Goal: Task Accomplishment & Management: Use online tool/utility

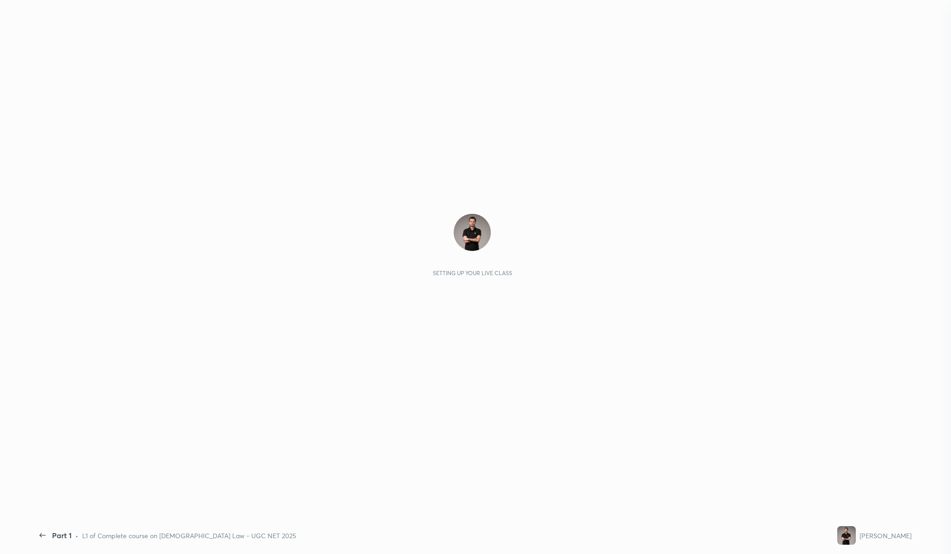
scroll to position [942, 0]
click at [837, 508] on div "Setting up your live class" at bounding box center [472, 269] width 878 height 494
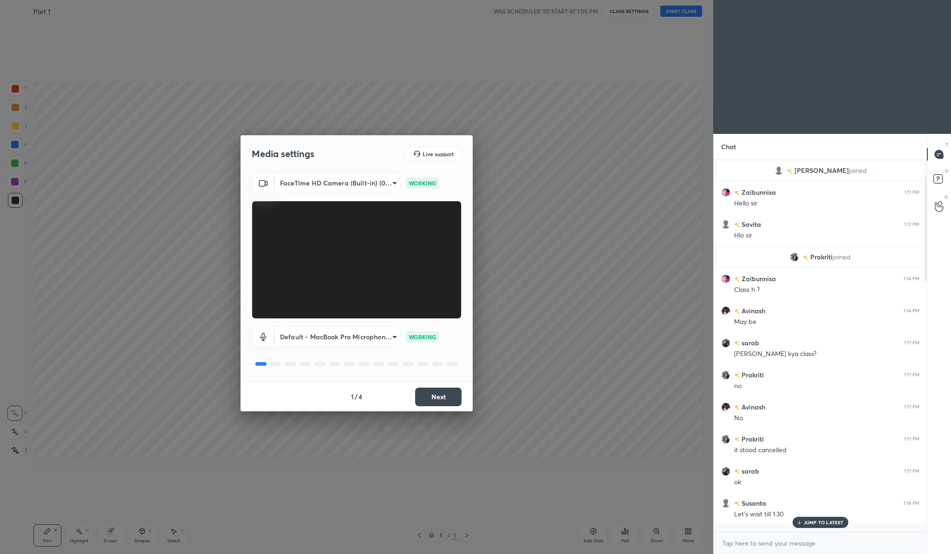
scroll to position [0, 0]
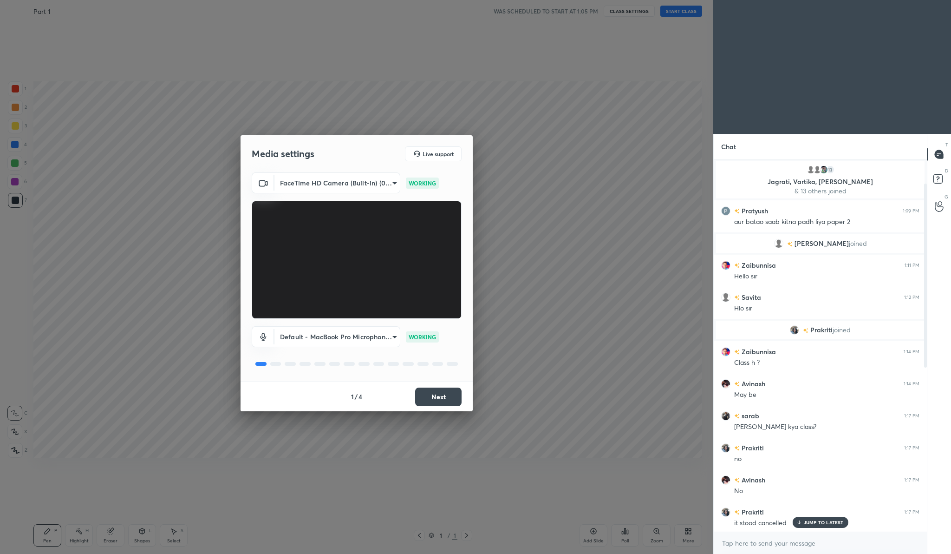
click at [435, 390] on button "Next" at bounding box center [438, 396] width 46 height 19
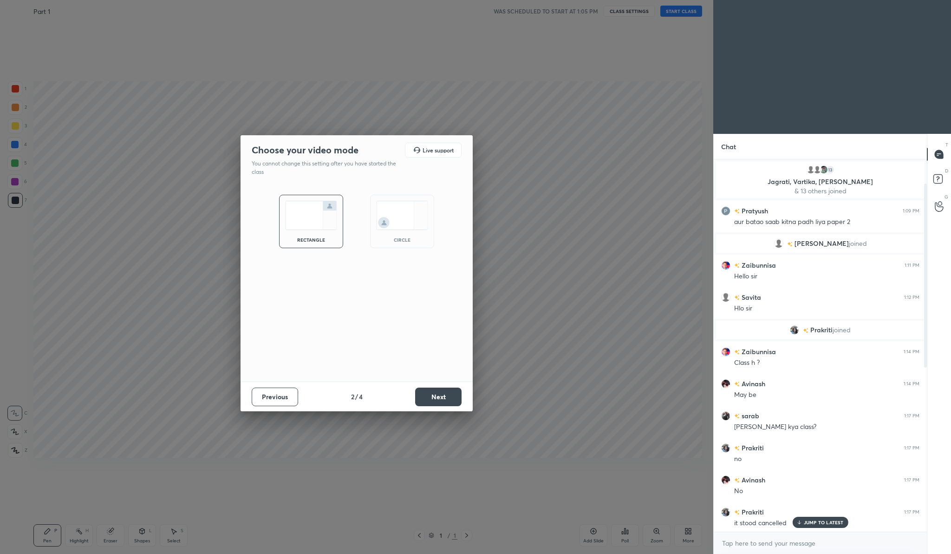
click at [435, 391] on button "Next" at bounding box center [438, 396] width 46 height 19
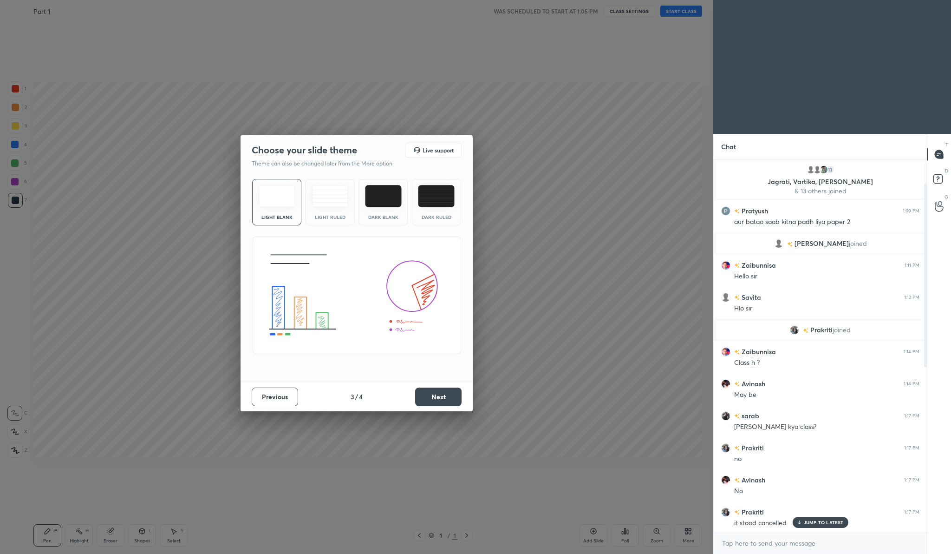
click at [435, 391] on button "Next" at bounding box center [438, 396] width 46 height 19
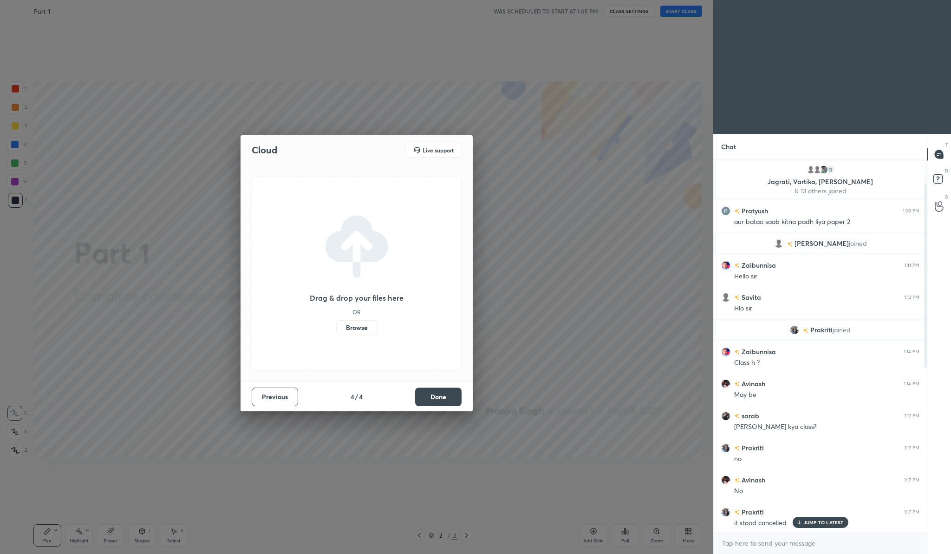
click at [364, 328] on label "Browse" at bounding box center [356, 327] width 41 height 15
click at [336, 328] on input "Browse" at bounding box center [336, 327] width 0 height 15
click at [453, 396] on button "Done" at bounding box center [438, 396] width 46 height 19
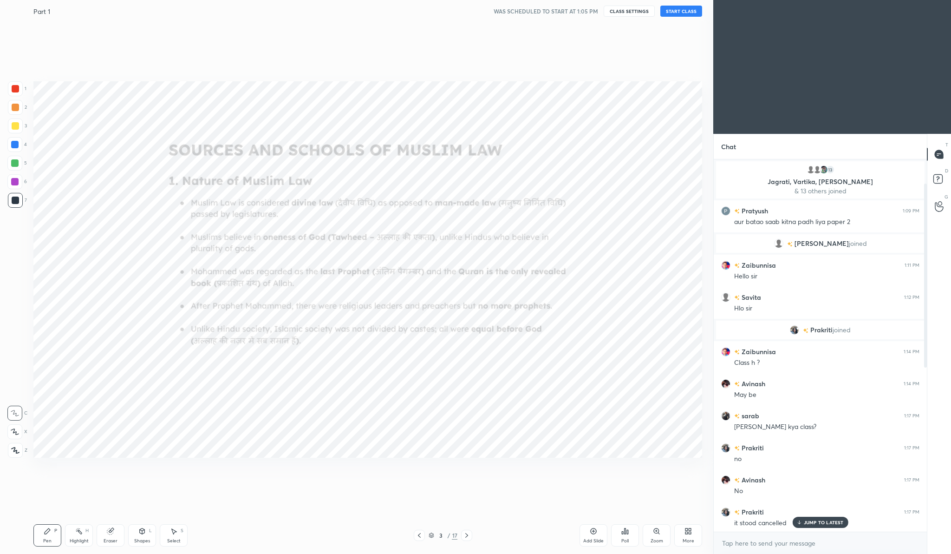
click at [674, 14] on button "START CLASS" at bounding box center [681, 11] width 42 height 11
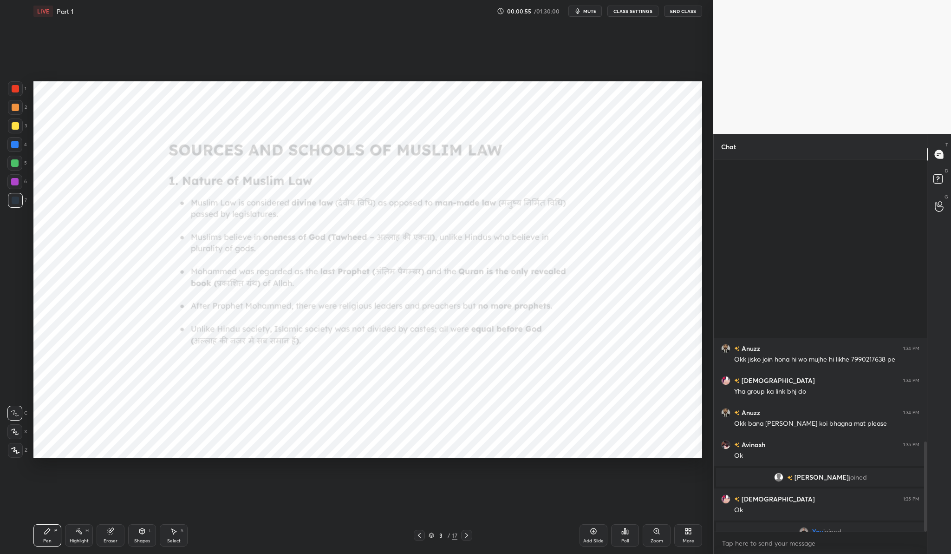
scroll to position [1164, 0]
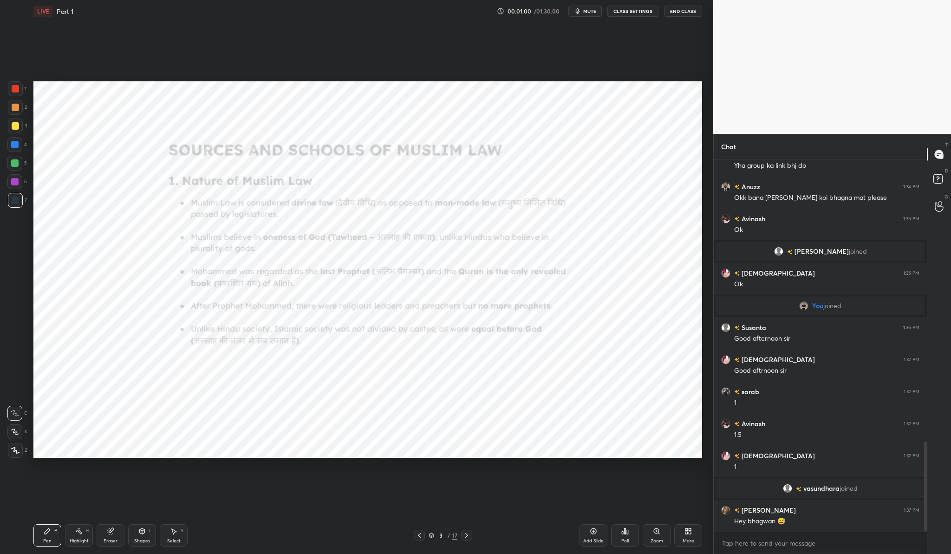
click at [21, 91] on div at bounding box center [15, 88] width 15 height 15
click at [600, 530] on div "Add Slide" at bounding box center [594, 535] width 28 height 22
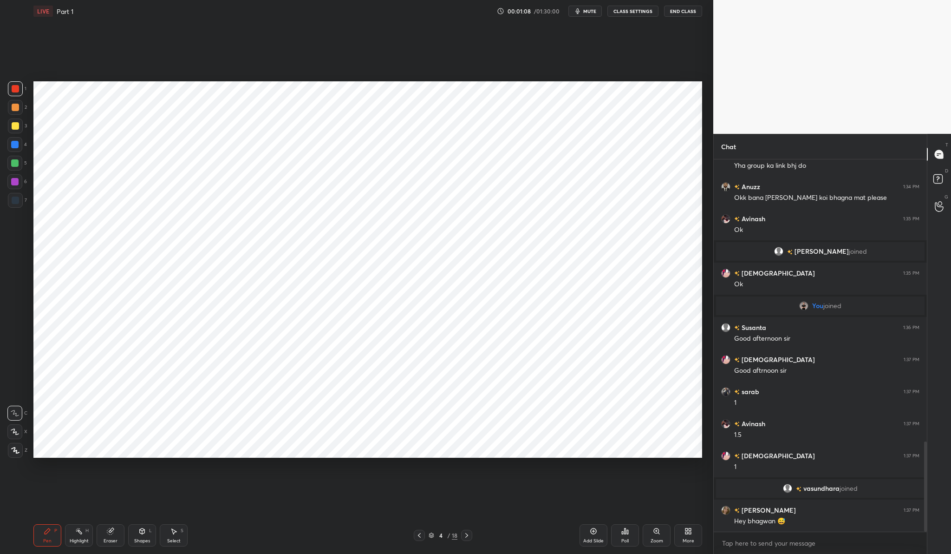
drag, startPoint x: 17, startPoint y: 456, endPoint x: 11, endPoint y: 450, distance: 8.5
click at [16, 456] on div at bounding box center [15, 450] width 15 height 15
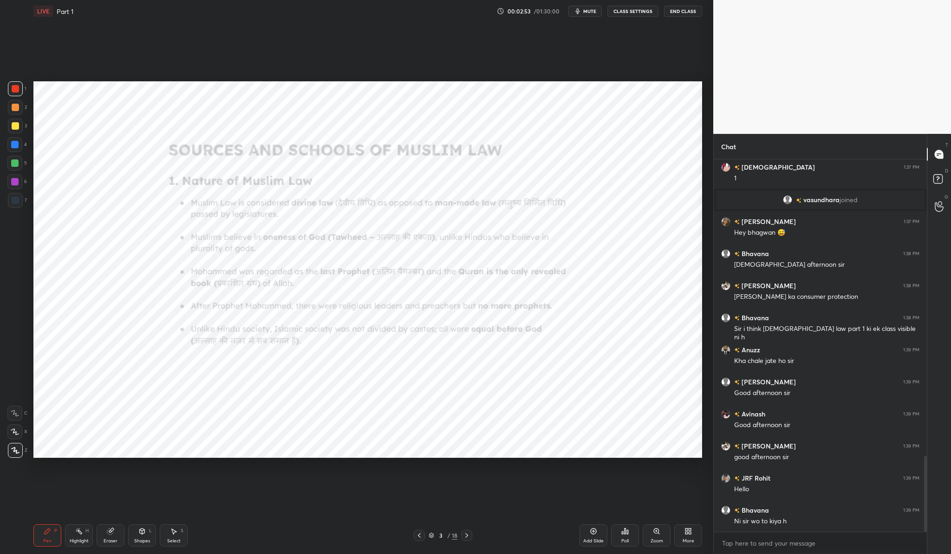
scroll to position [1461, 0]
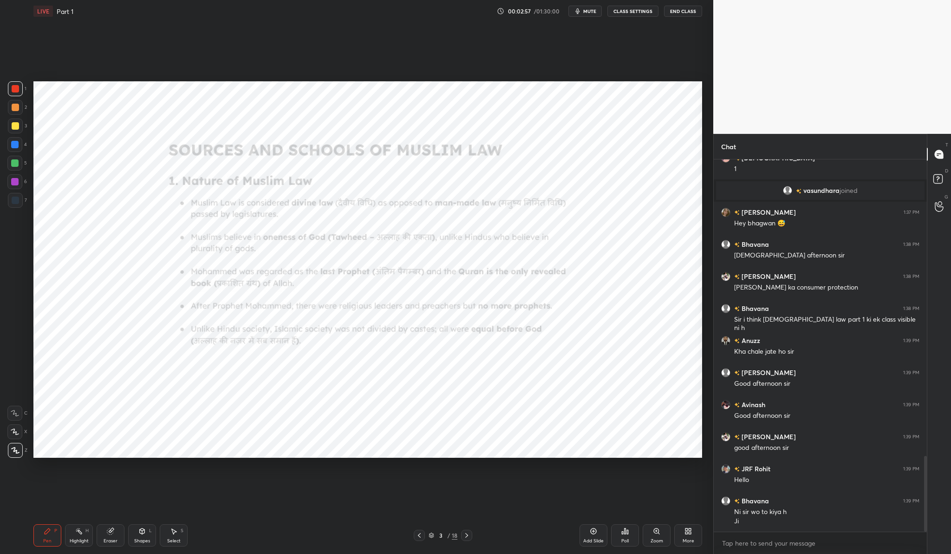
click at [658, 538] on div "Zoom" at bounding box center [657, 540] width 13 height 5
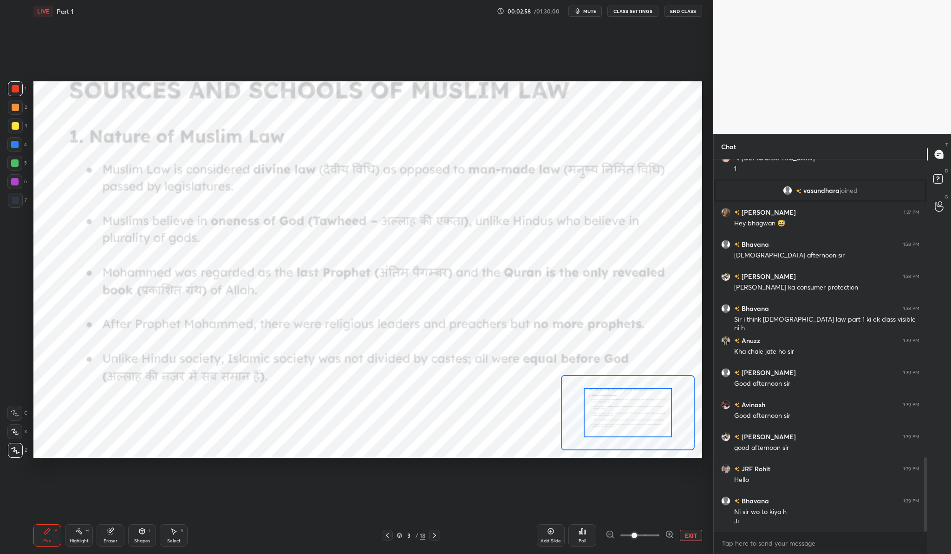
scroll to position [1493, 0]
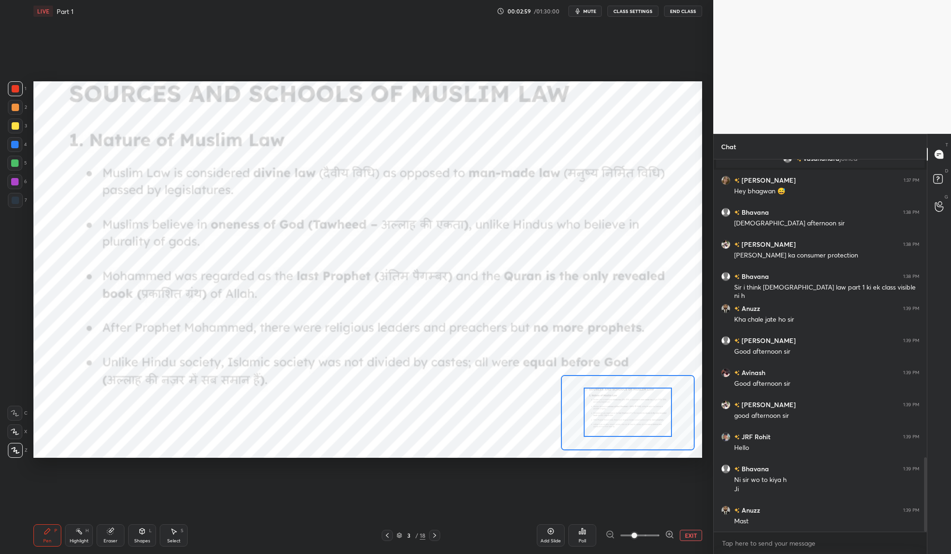
drag, startPoint x: 646, startPoint y: 419, endPoint x: 642, endPoint y: 404, distance: 15.3
click at [646, 404] on div at bounding box center [631, 411] width 88 height 49
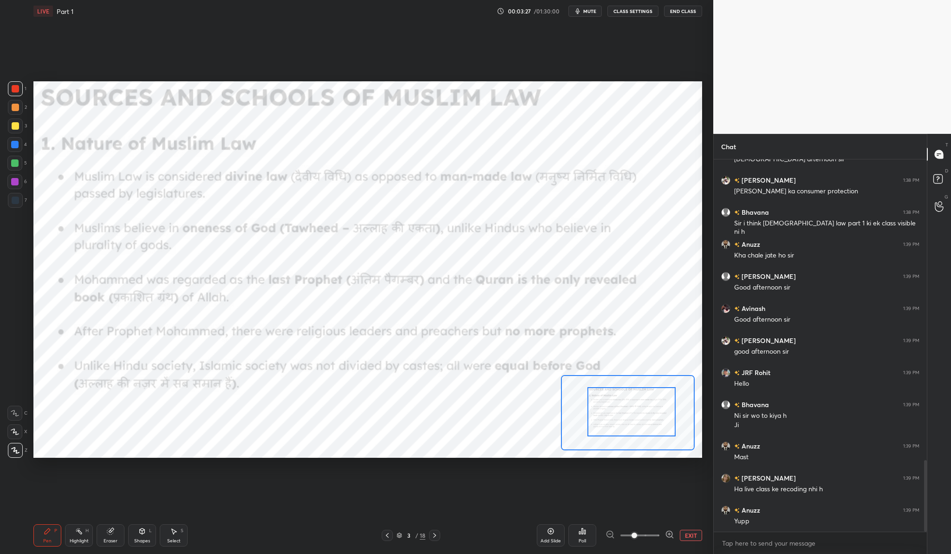
scroll to position [1597, 0]
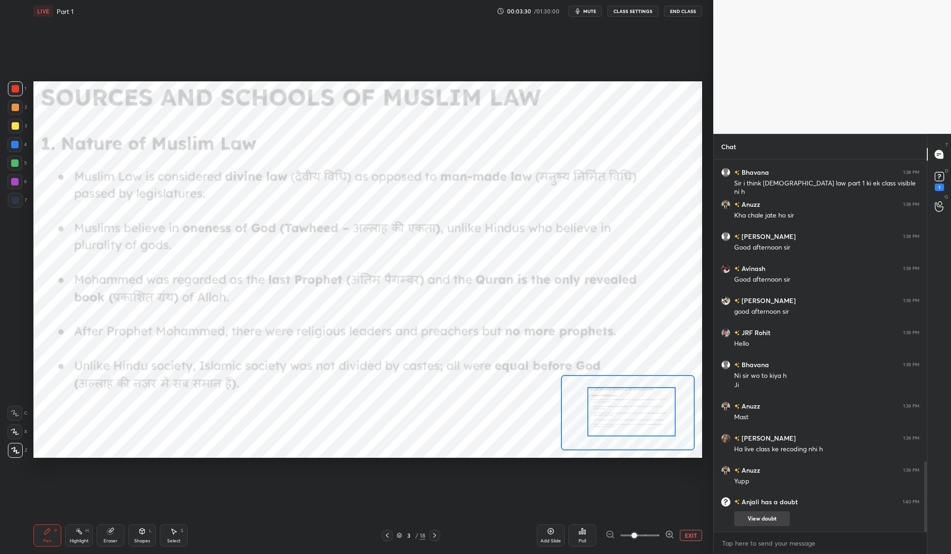
click at [773, 519] on button "View doubt" at bounding box center [762, 518] width 56 height 15
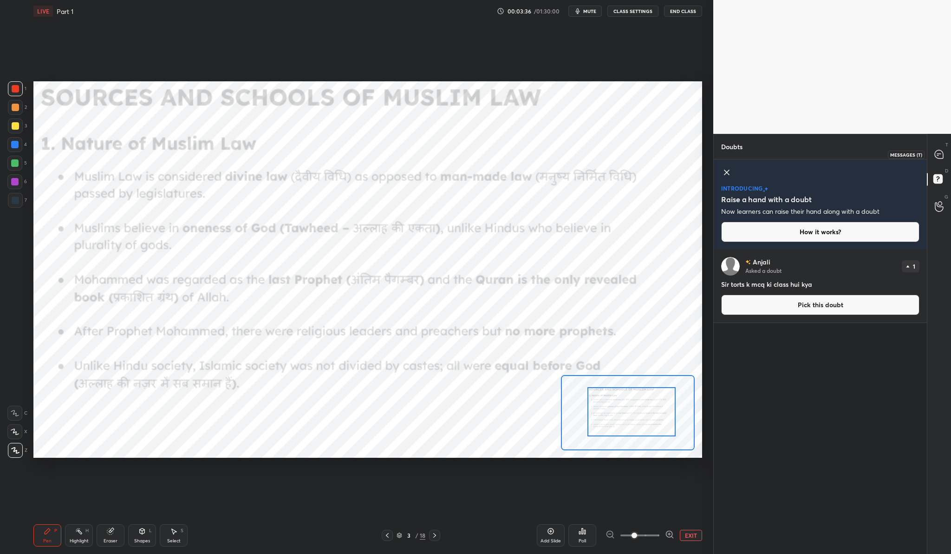
click at [938, 152] on icon at bounding box center [939, 154] width 8 height 8
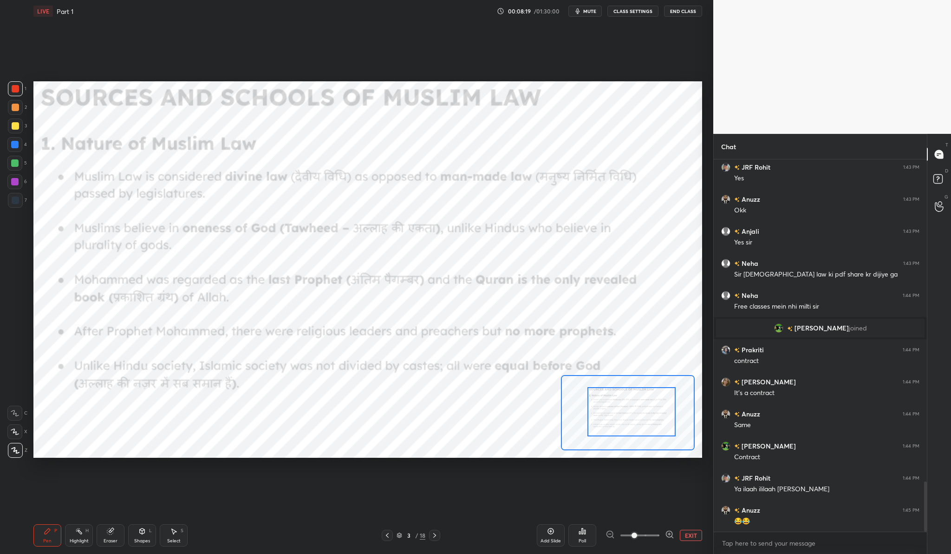
scroll to position [2408, 0]
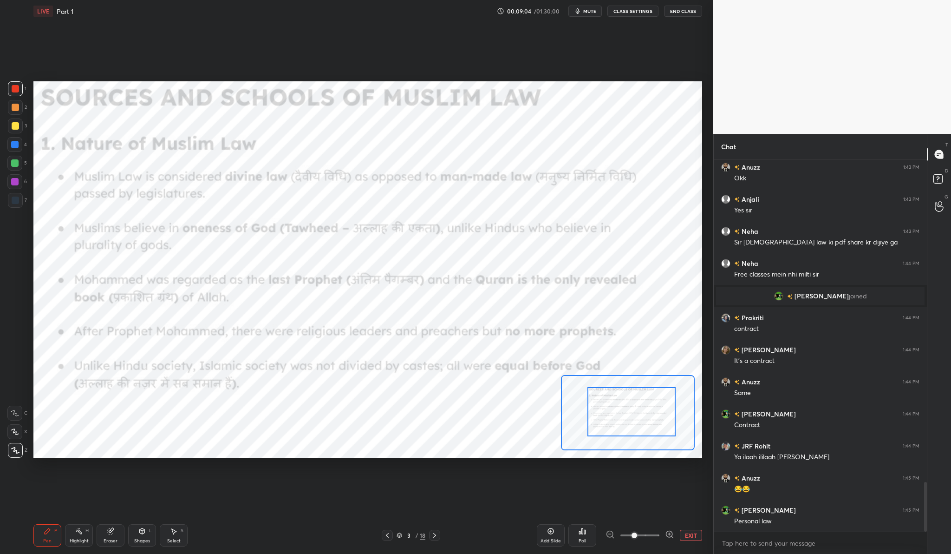
click at [551, 535] on div "Add Slide" at bounding box center [551, 535] width 28 height 22
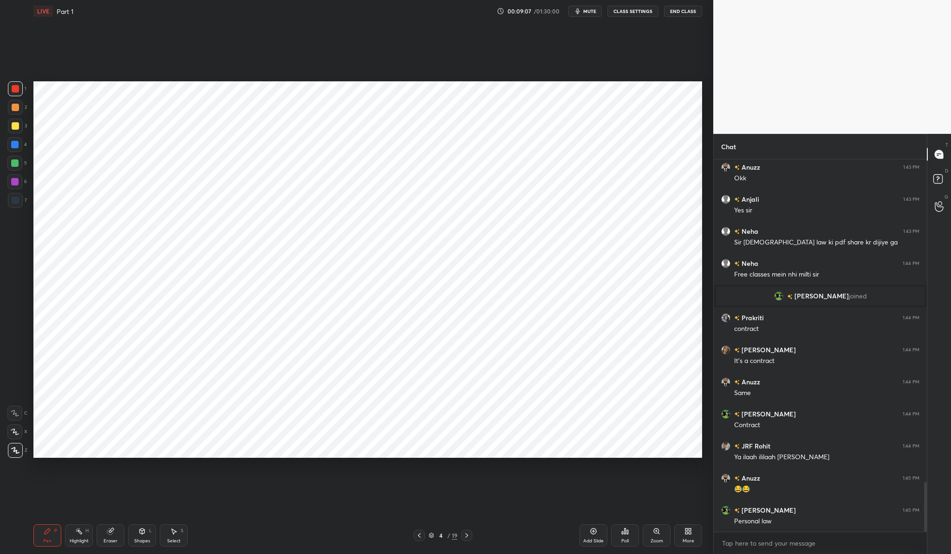
scroll to position [2440, 0]
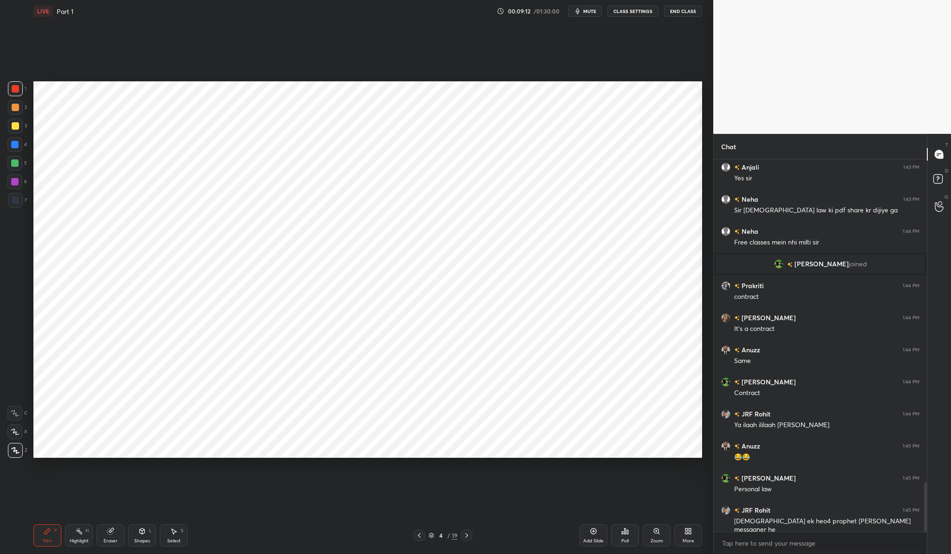
click at [19, 202] on div at bounding box center [15, 200] width 15 height 15
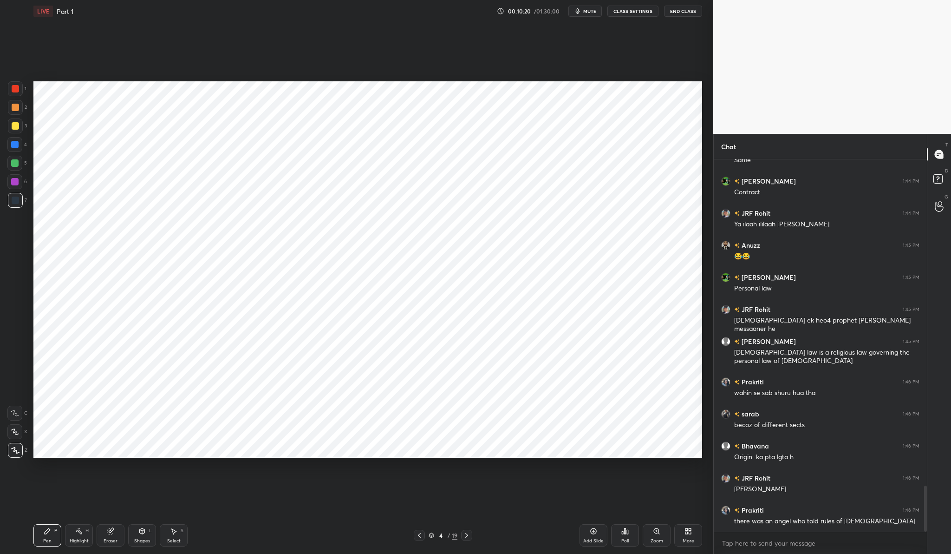
scroll to position [2672, 0]
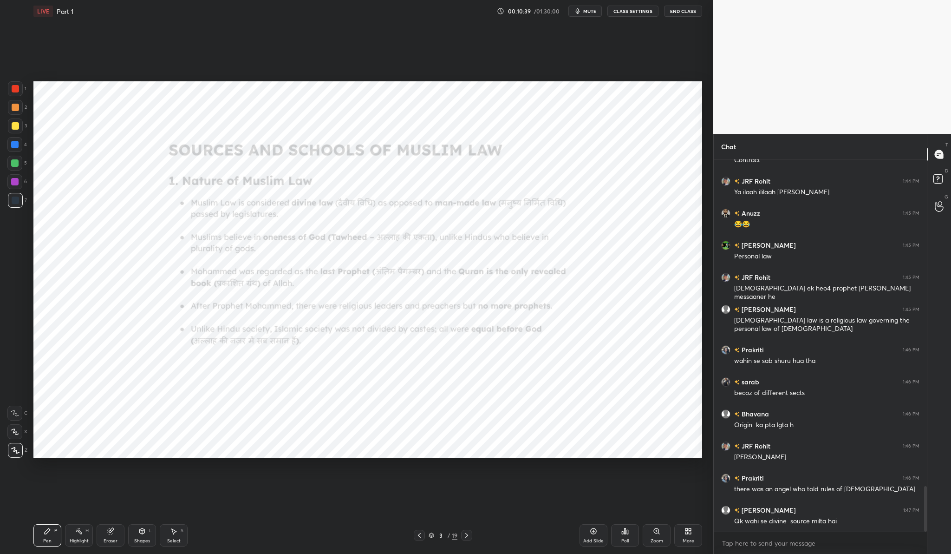
click at [651, 538] on div "Zoom" at bounding box center [657, 540] width 13 height 5
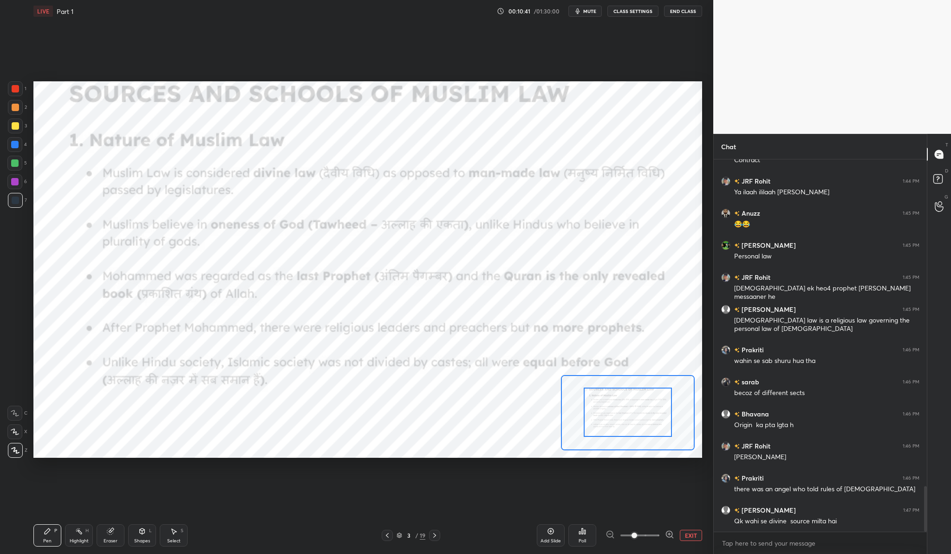
drag, startPoint x: 640, startPoint y: 414, endPoint x: 648, endPoint y: 404, distance: 12.2
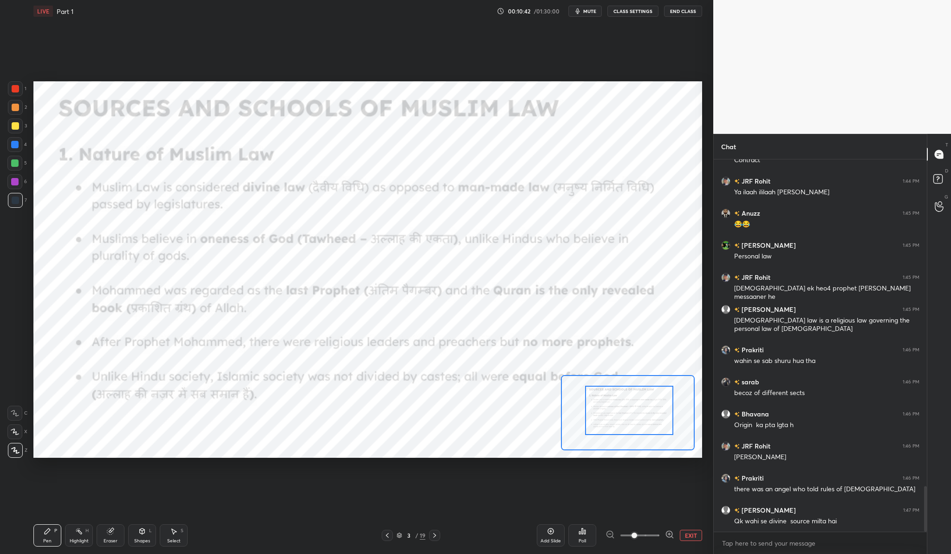
click at [650, 403] on div at bounding box center [629, 409] width 88 height 49
click at [10, 95] on div at bounding box center [15, 88] width 15 height 15
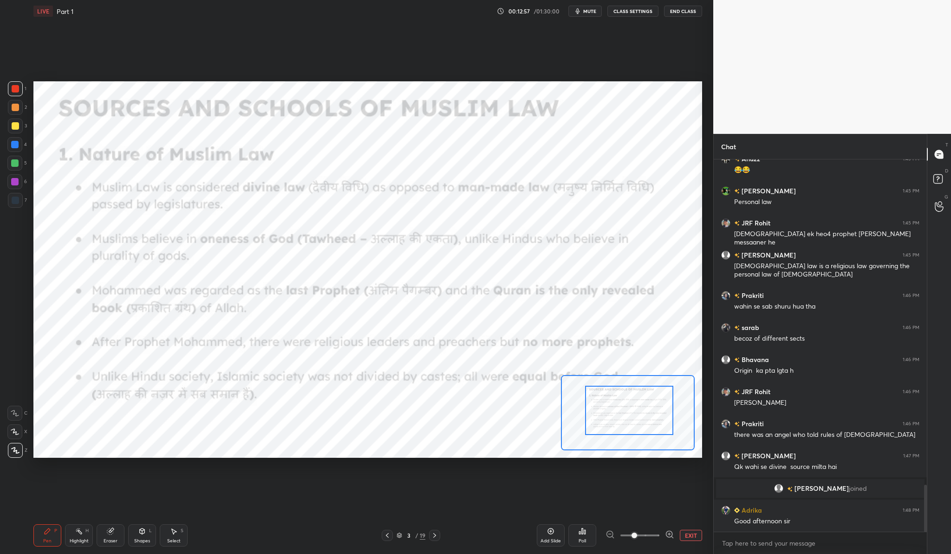
scroll to position [2600, 0]
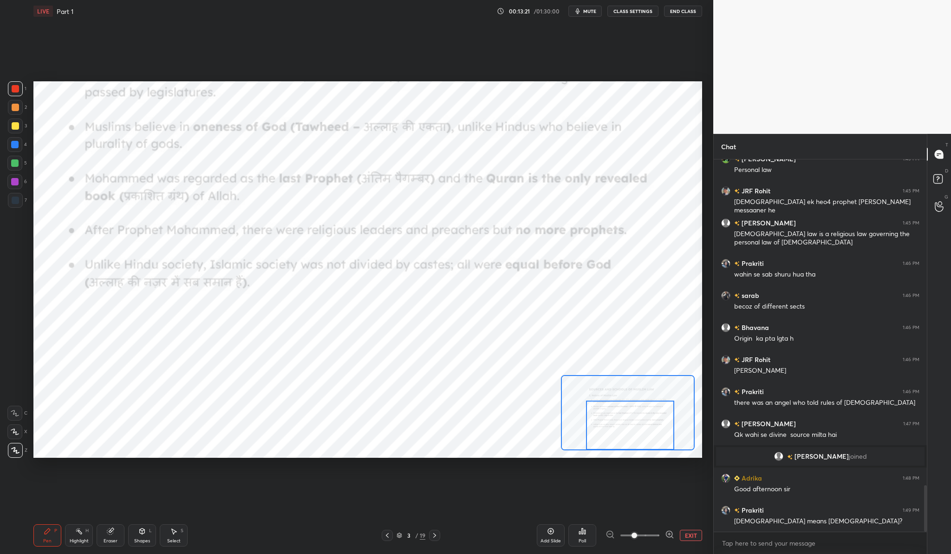
drag, startPoint x: 613, startPoint y: 397, endPoint x: 614, endPoint y: 416, distance: 19.1
click at [614, 416] on div at bounding box center [630, 424] width 88 height 49
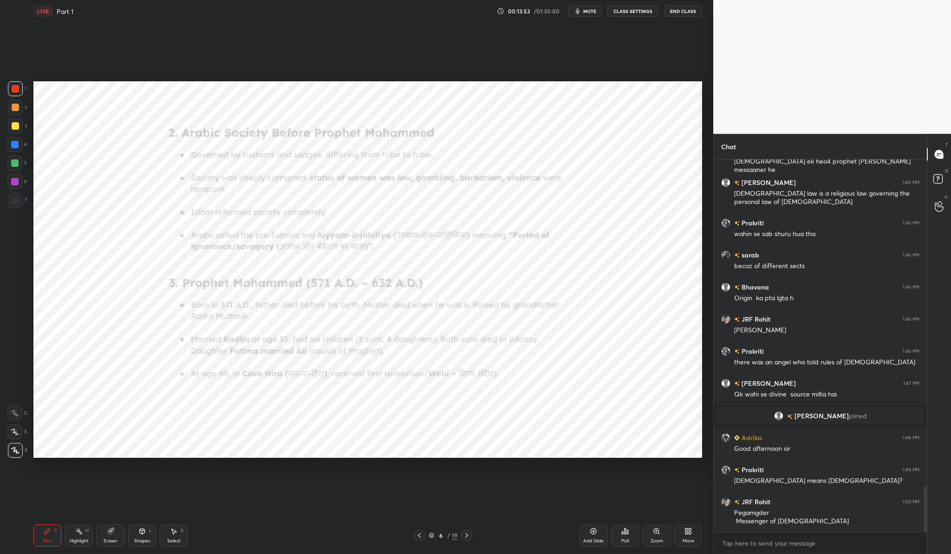
scroll to position [2673, 0]
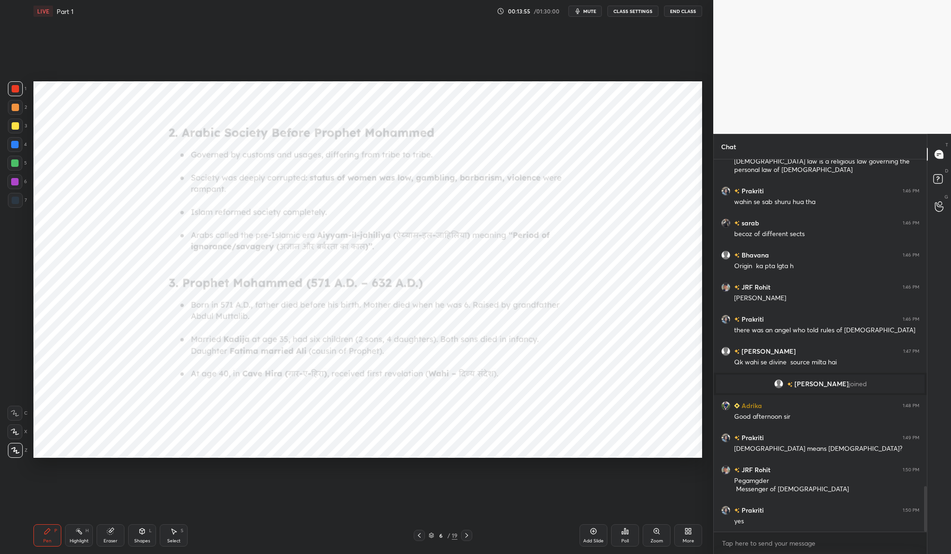
click at [652, 539] on div "Zoom" at bounding box center [657, 540] width 13 height 5
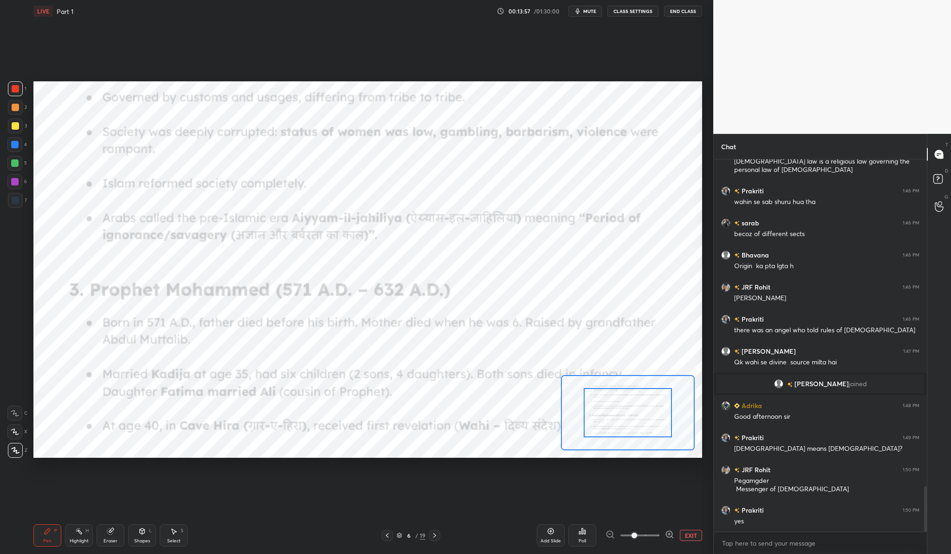
click at [637, 532] on span at bounding box center [635, 535] width 6 height 6
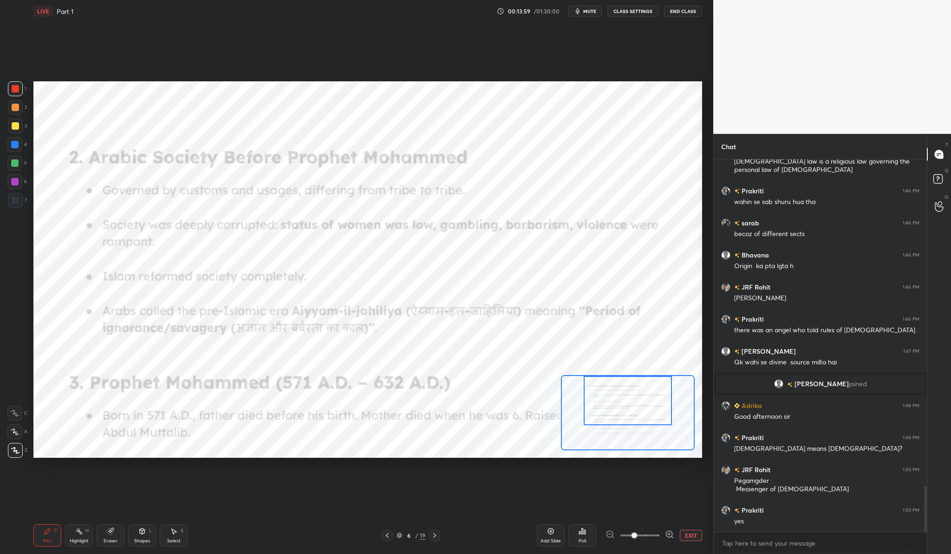
drag, startPoint x: 645, startPoint y: 418, endPoint x: 645, endPoint y: 377, distance: 41.3
click at [645, 377] on div at bounding box center [628, 400] width 88 height 49
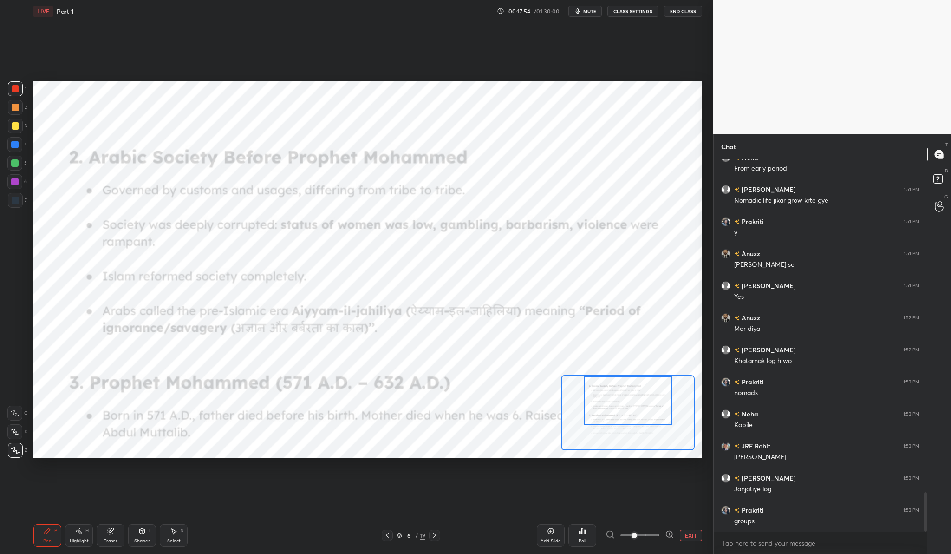
scroll to position [3154, 0]
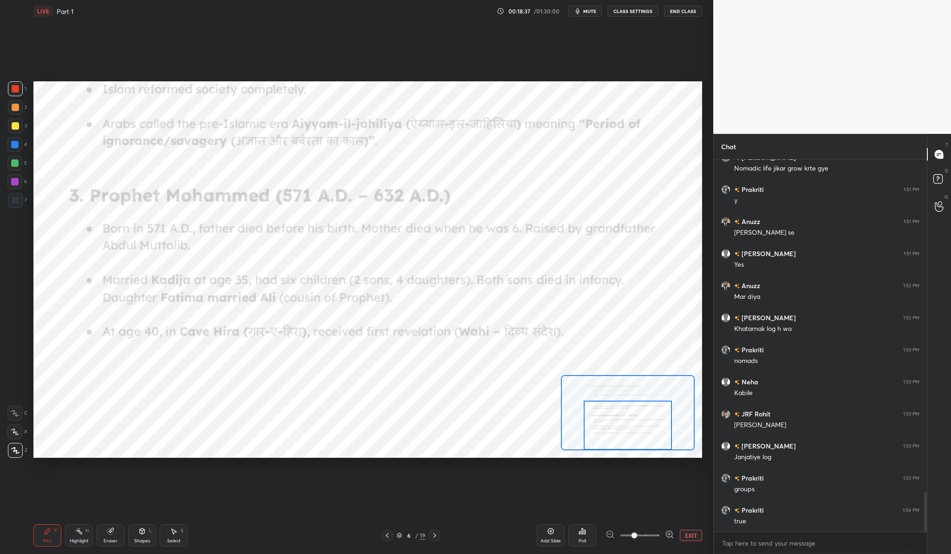
drag, startPoint x: 603, startPoint y: 394, endPoint x: 603, endPoint y: 421, distance: 26.9
click at [603, 421] on div at bounding box center [628, 424] width 88 height 49
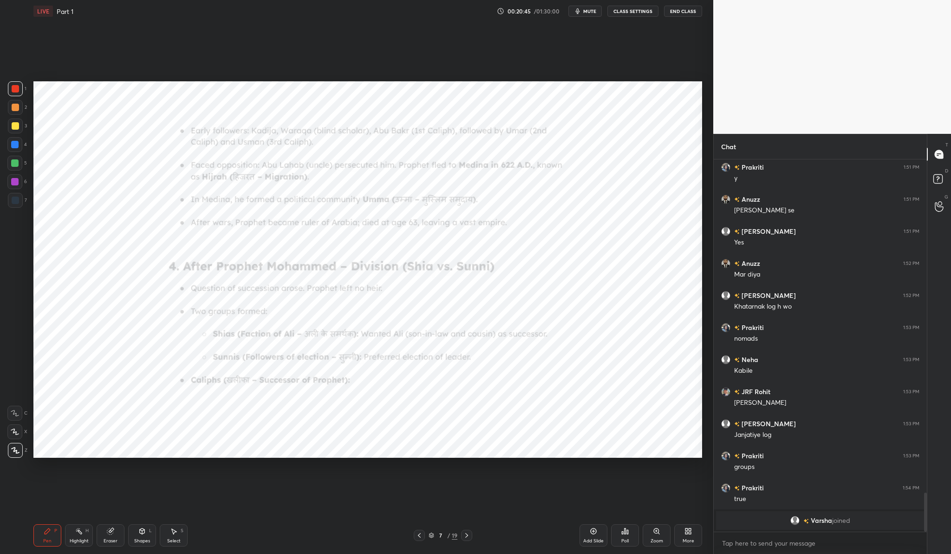
click at [655, 528] on icon at bounding box center [656, 530] width 7 height 7
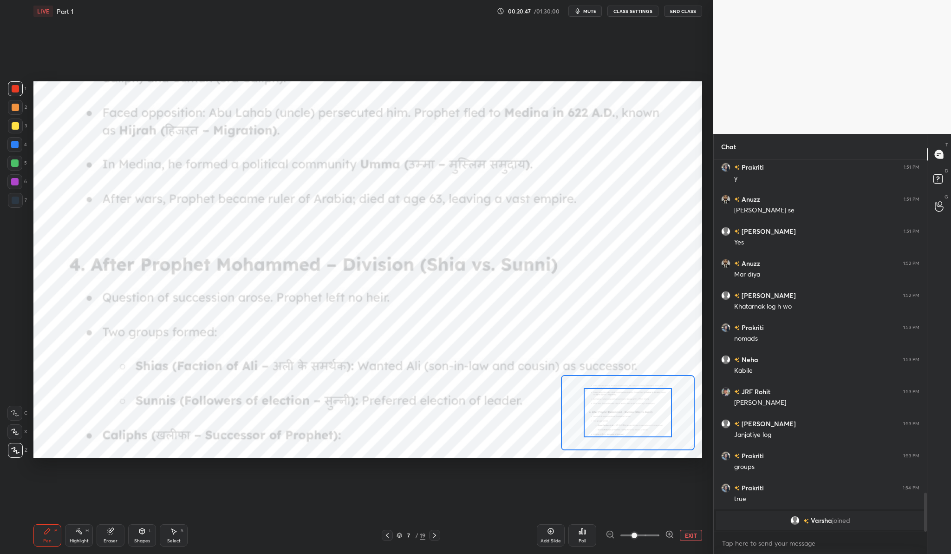
click at [637, 533] on span at bounding box center [635, 535] width 6 height 6
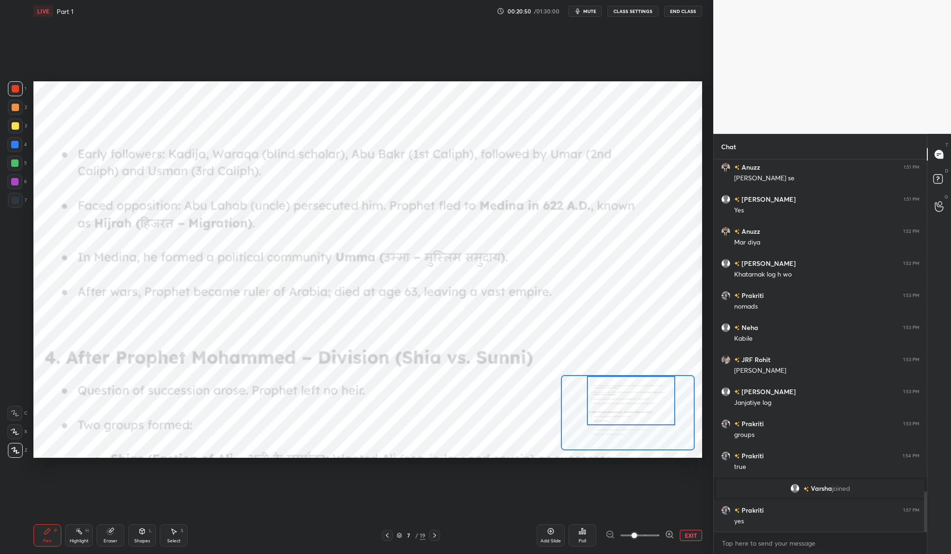
click at [630, 365] on div "Setting up your live class Poll for secs No correct answer Start poll" at bounding box center [367, 269] width 669 height 376
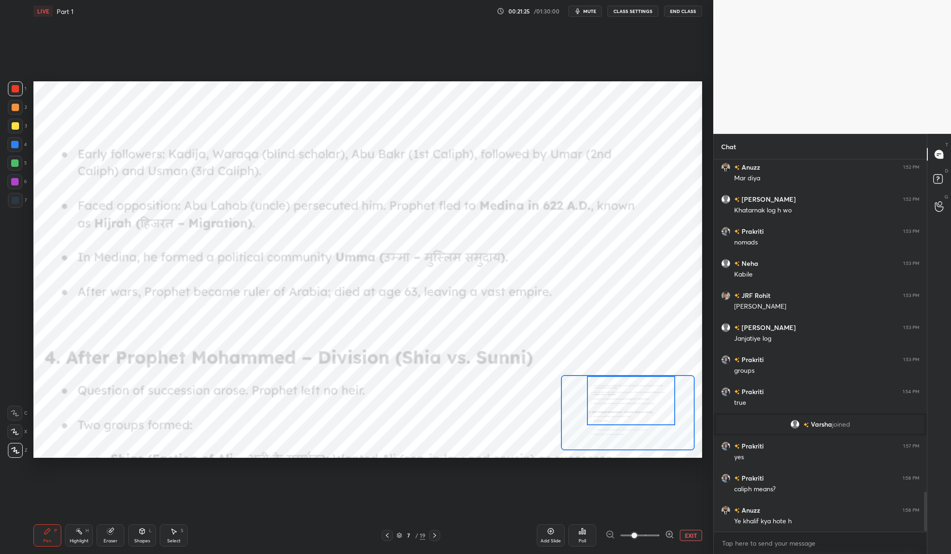
scroll to position [3138, 0]
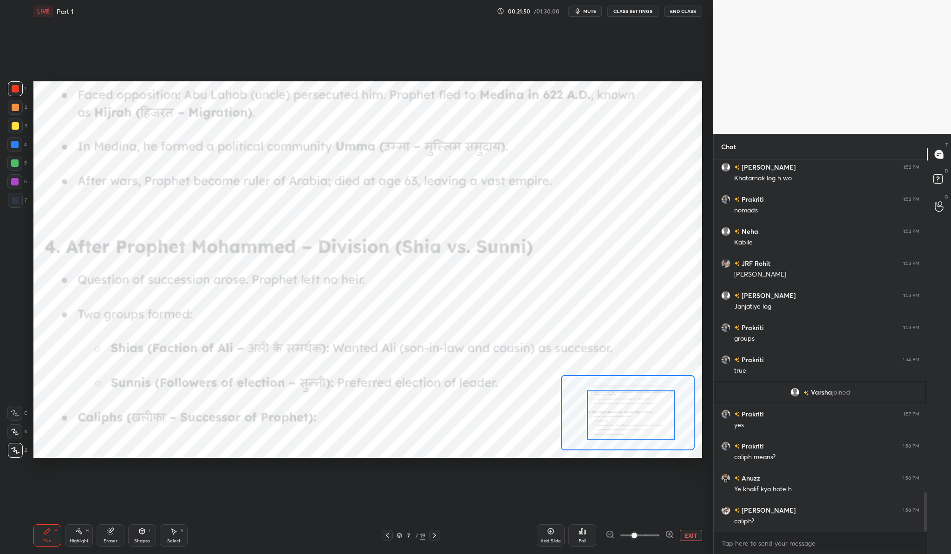
drag, startPoint x: 619, startPoint y: 409, endPoint x: 619, endPoint y: 423, distance: 14.4
click at [619, 423] on div at bounding box center [631, 414] width 88 height 49
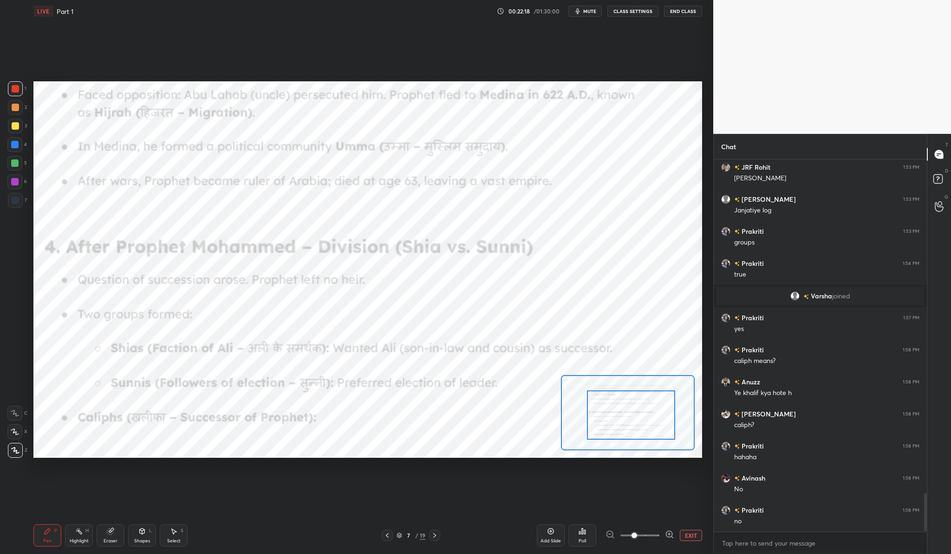
scroll to position [3266, 0]
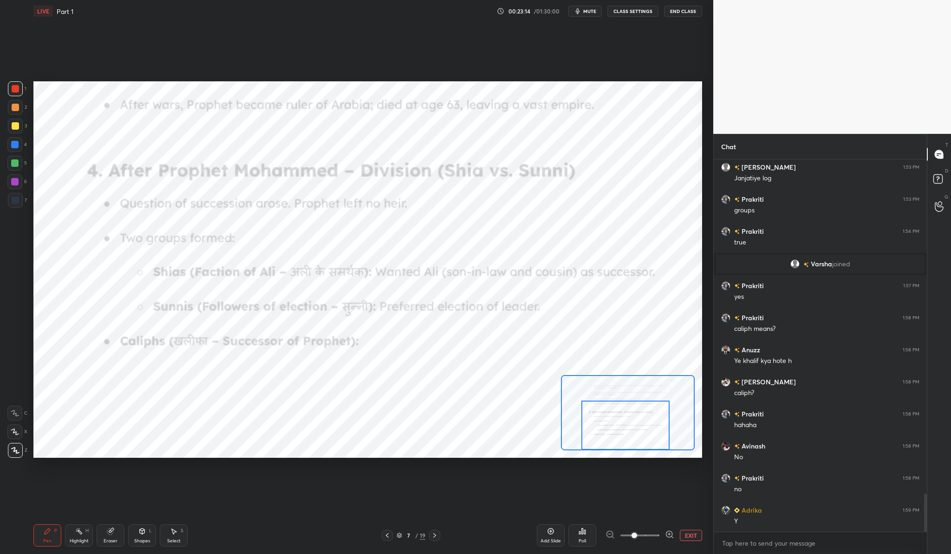
drag, startPoint x: 654, startPoint y: 403, endPoint x: 648, endPoint y: 437, distance: 34.4
click at [648, 437] on div at bounding box center [625, 424] width 88 height 49
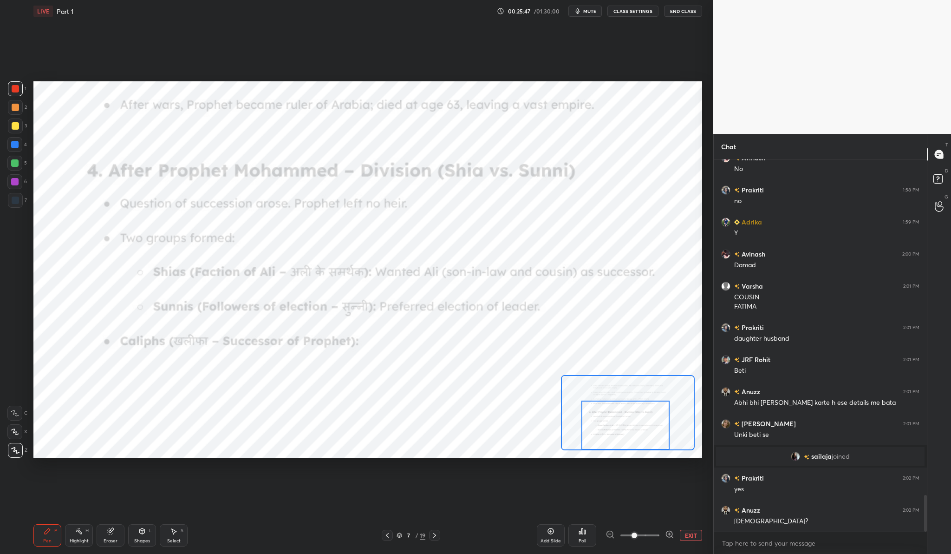
scroll to position [3423, 0]
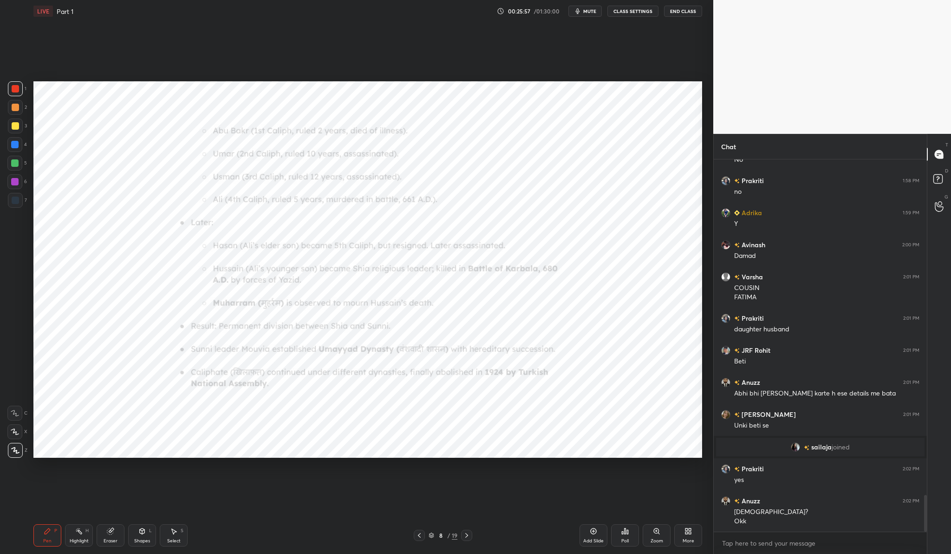
click at [656, 536] on div "Zoom" at bounding box center [657, 535] width 28 height 22
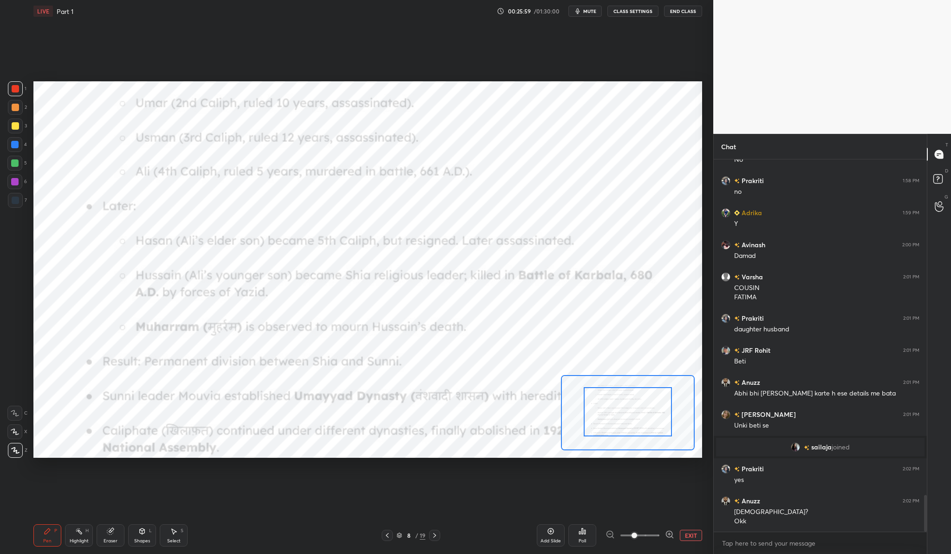
drag, startPoint x: 638, startPoint y: 424, endPoint x: 640, endPoint y: 392, distance: 31.7
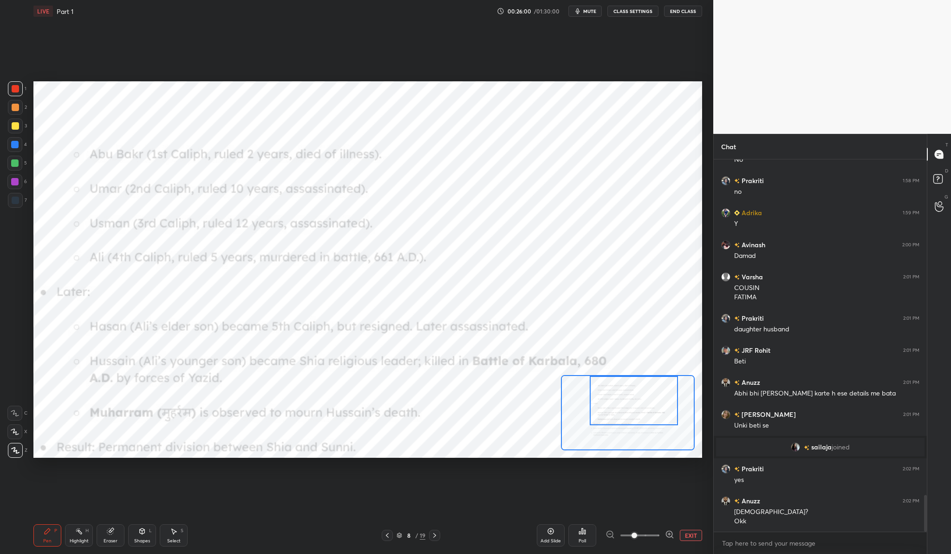
click at [638, 371] on div "Setting up your live class Poll for secs No correct answer Start poll" at bounding box center [367, 269] width 669 height 376
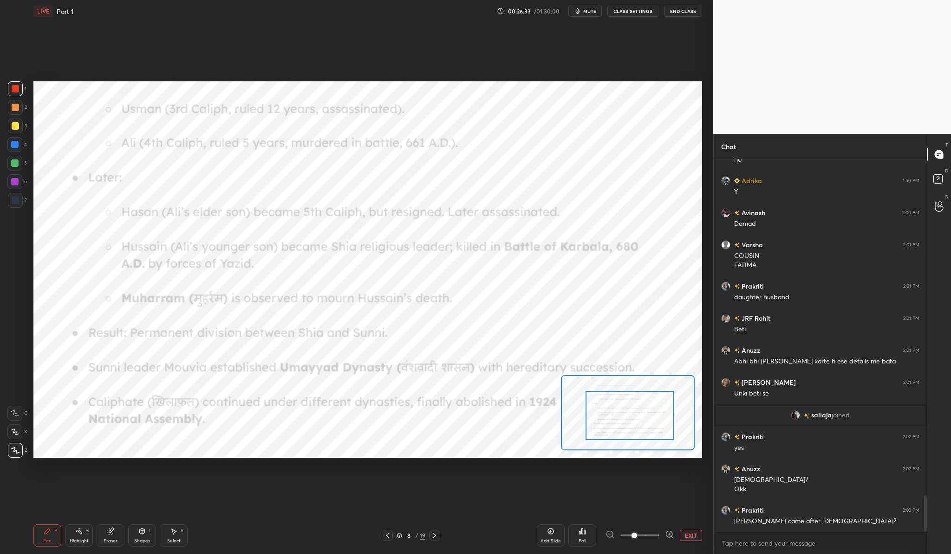
drag, startPoint x: 635, startPoint y: 392, endPoint x: 631, endPoint y: 407, distance: 15.4
click at [631, 407] on div at bounding box center [630, 415] width 88 height 49
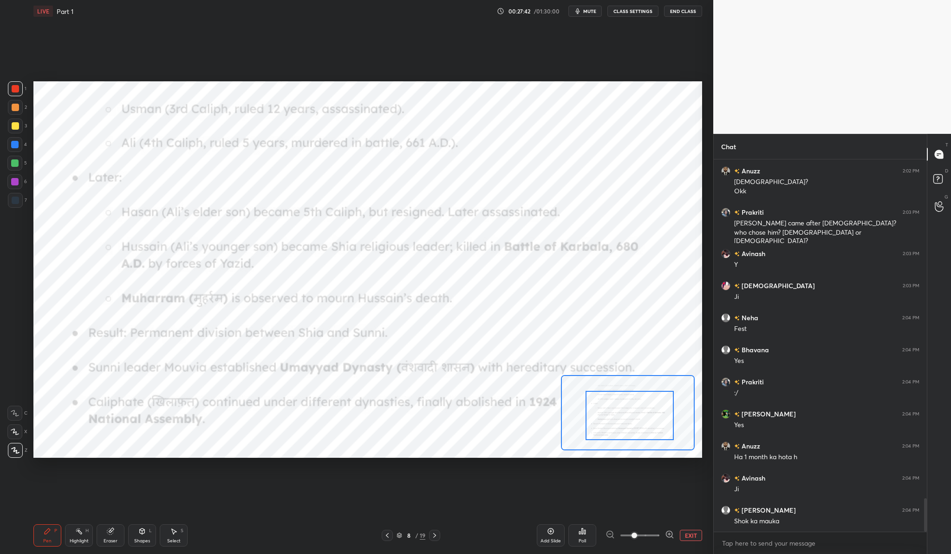
scroll to position [3785, 0]
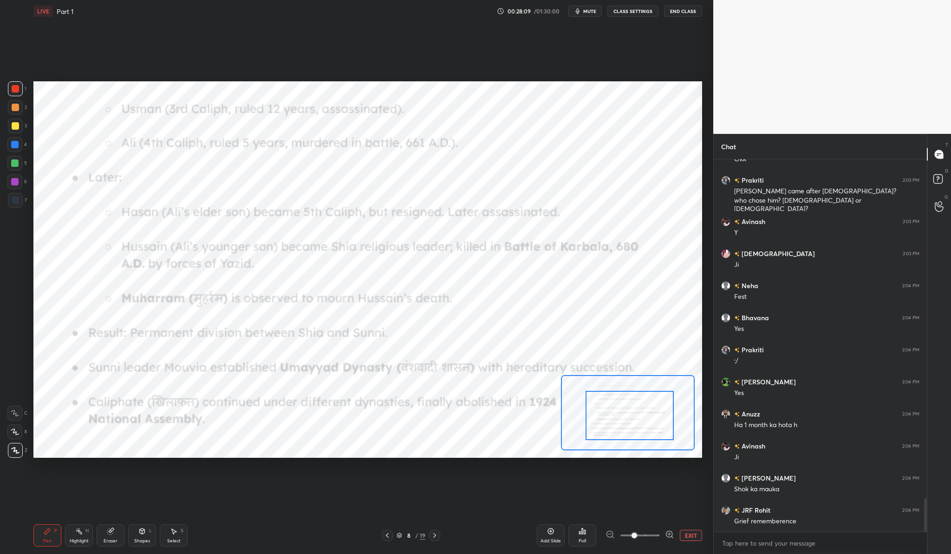
click at [583, 376] on div "Setting up your live class Poll for secs No correct answer Start poll" at bounding box center [367, 269] width 669 height 376
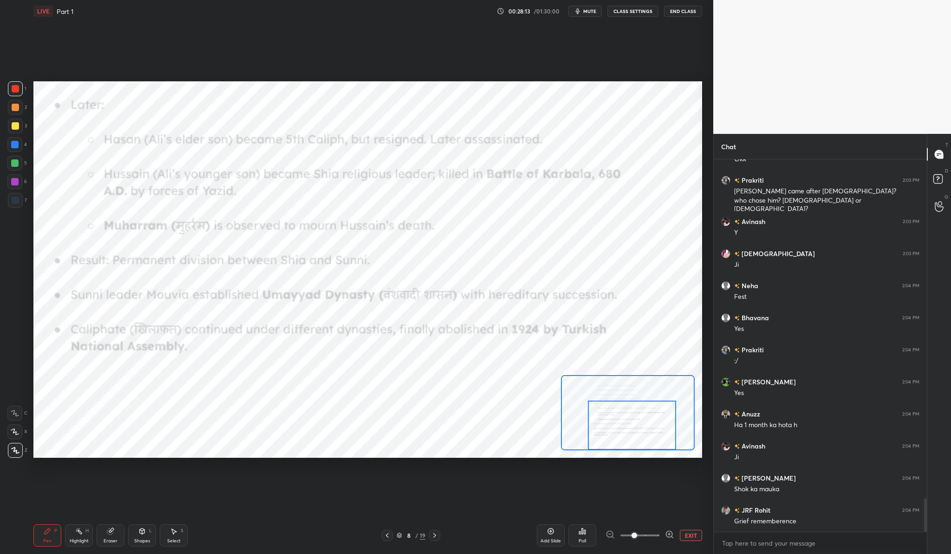
drag, startPoint x: 630, startPoint y: 418, endPoint x: 632, endPoint y: 434, distance: 15.4
click at [632, 434] on div at bounding box center [632, 424] width 88 height 49
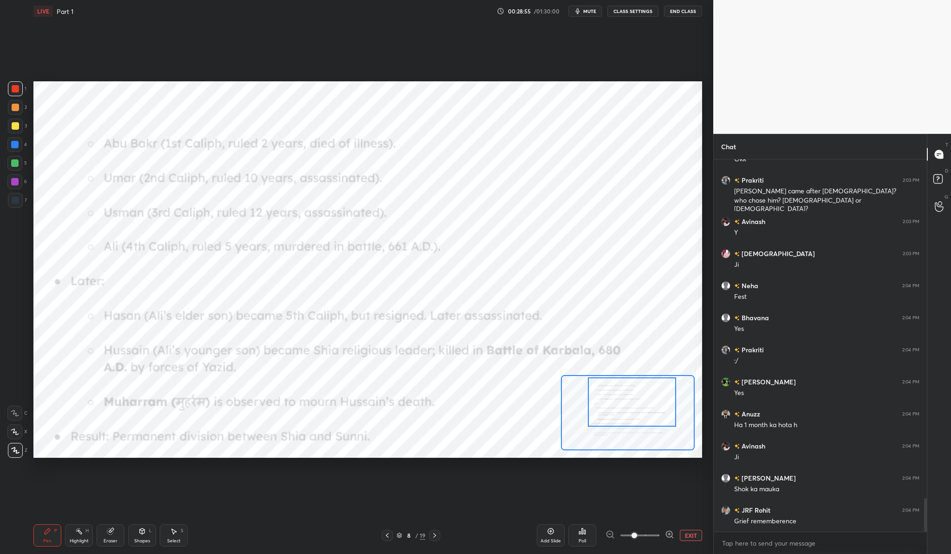
drag, startPoint x: 609, startPoint y: 411, endPoint x: 609, endPoint y: 388, distance: 23.2
click at [609, 388] on div at bounding box center [632, 401] width 88 height 49
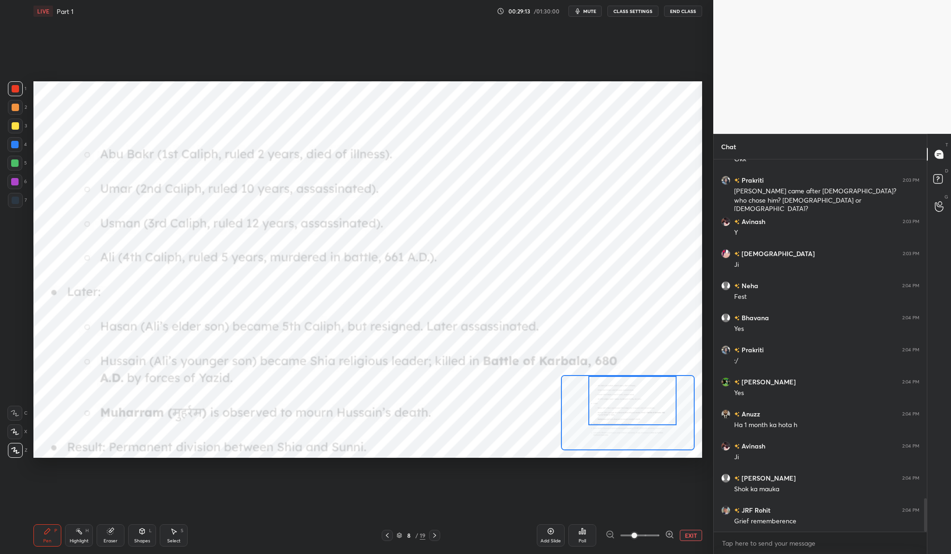
scroll to position [3817, 0]
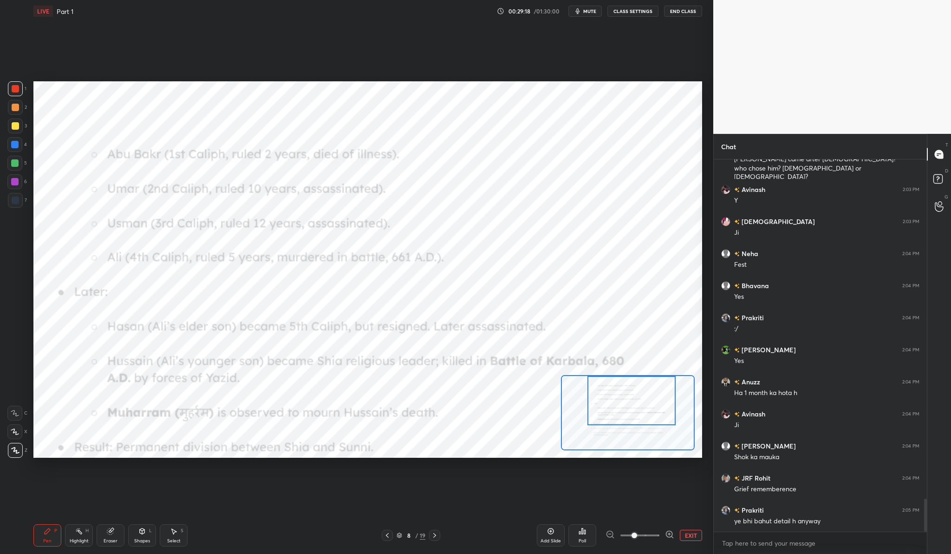
click at [649, 388] on div at bounding box center [631, 400] width 88 height 49
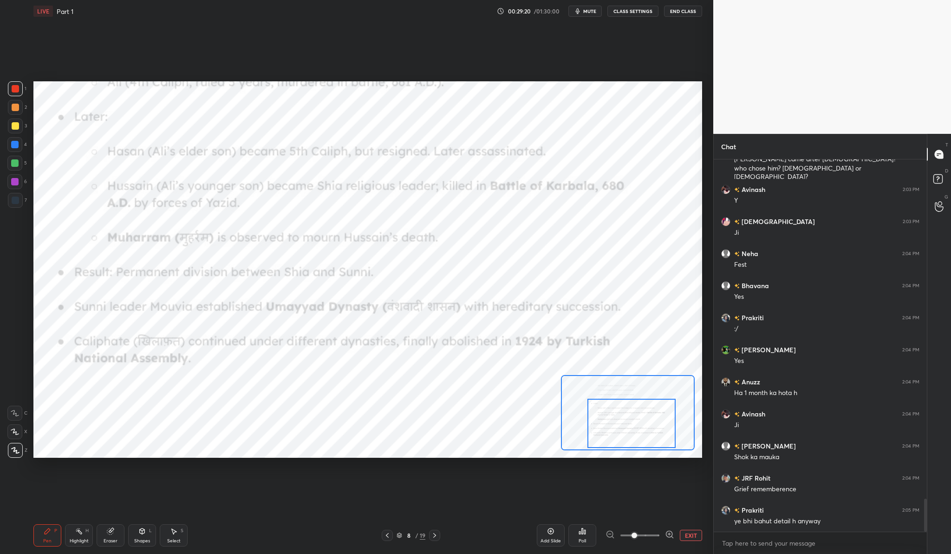
drag, startPoint x: 649, startPoint y: 387, endPoint x: 649, endPoint y: 410, distance: 22.3
click at [649, 410] on div at bounding box center [631, 422] width 88 height 49
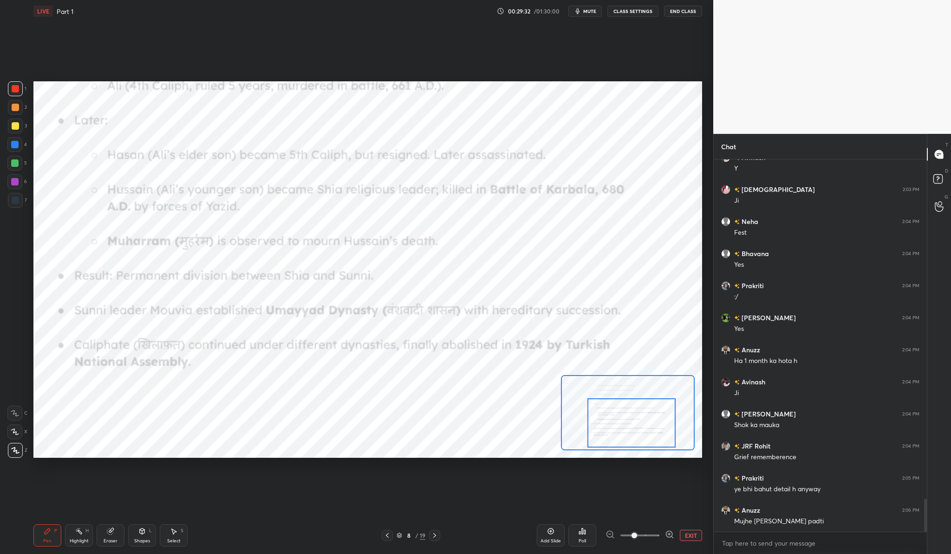
click at [549, 538] on div "Add Slide" at bounding box center [551, 540] width 20 height 5
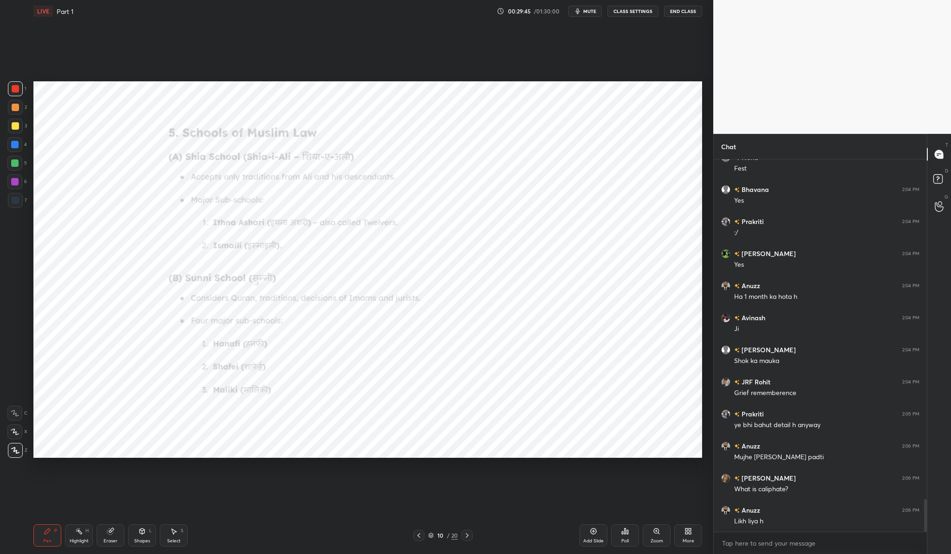
scroll to position [3945, 0]
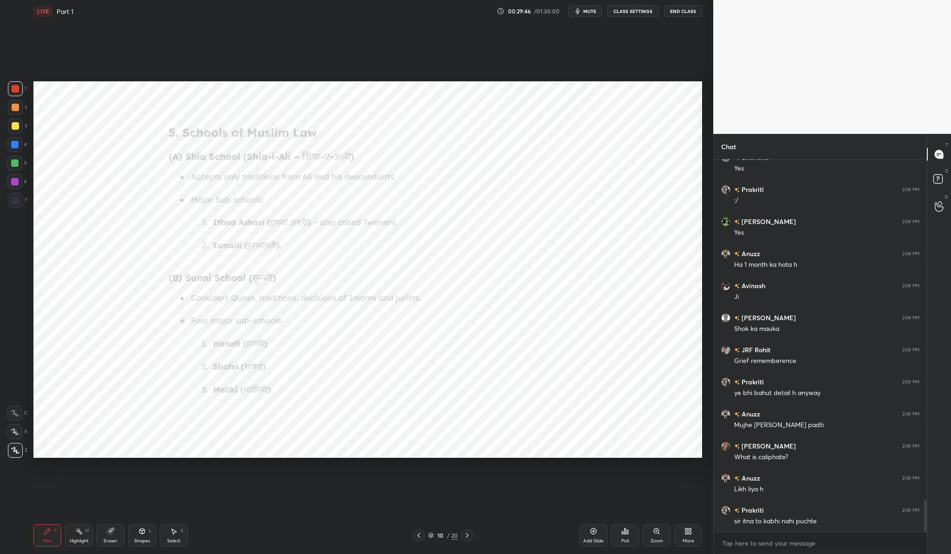
click at [661, 534] on div "Zoom" at bounding box center [657, 535] width 28 height 22
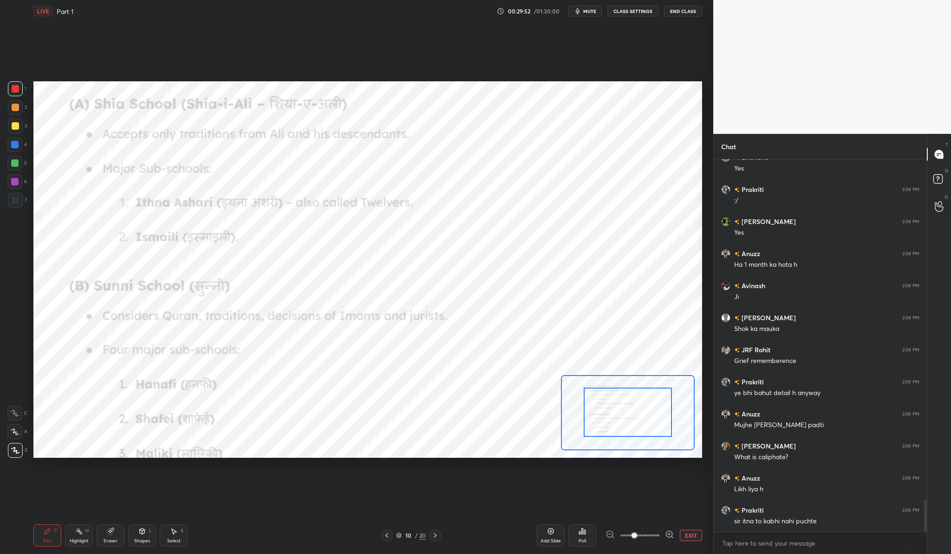
drag, startPoint x: 647, startPoint y: 408, endPoint x: 649, endPoint y: 394, distance: 14.5
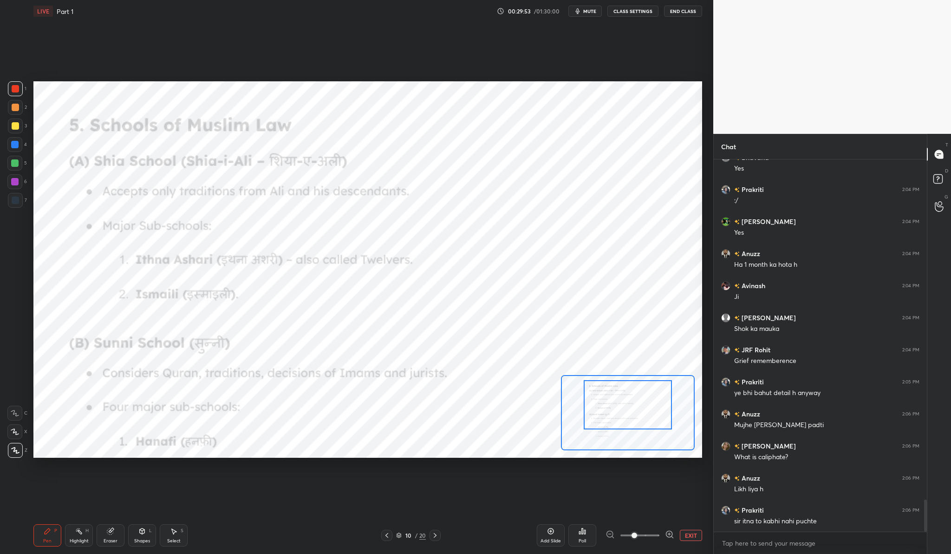
drag, startPoint x: 649, startPoint y: 394, endPoint x: 649, endPoint y: 387, distance: 7.0
click at [649, 387] on div at bounding box center [628, 404] width 88 height 49
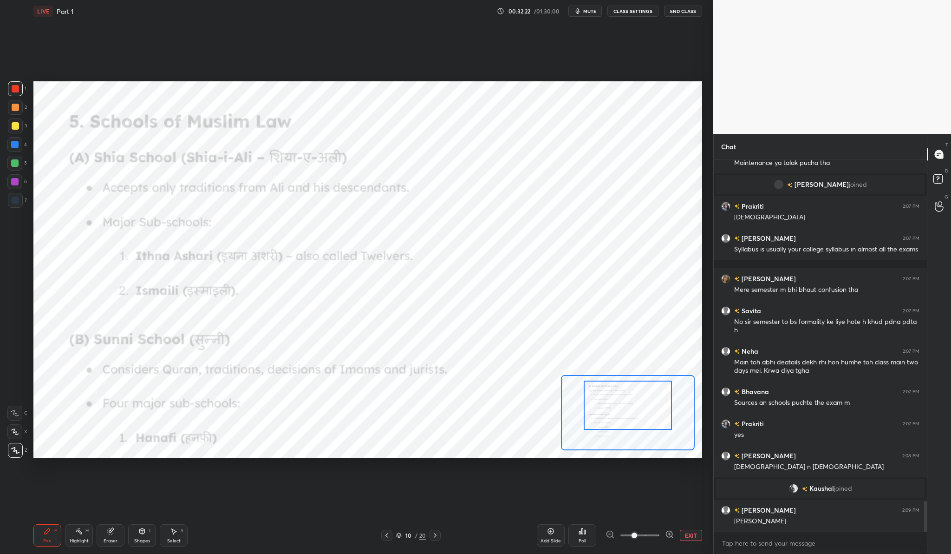
scroll to position [4118, 0]
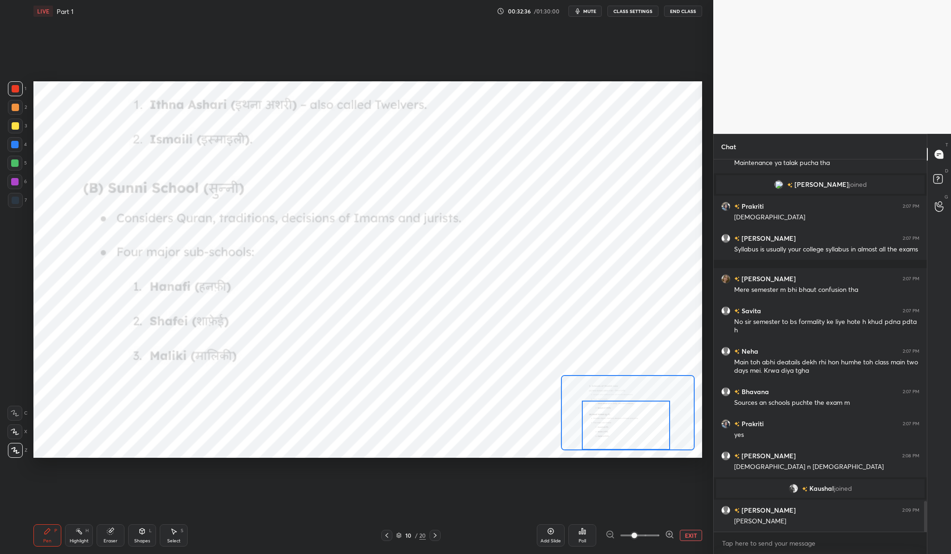
drag, startPoint x: 666, startPoint y: 404, endPoint x: 664, endPoint y: 426, distance: 21.9
click at [664, 426] on div at bounding box center [626, 424] width 88 height 49
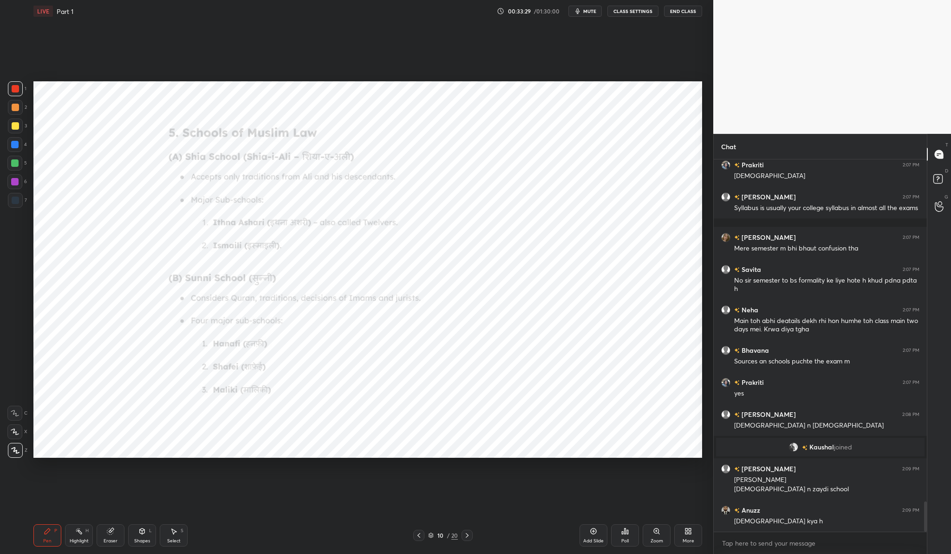
scroll to position [4191, 0]
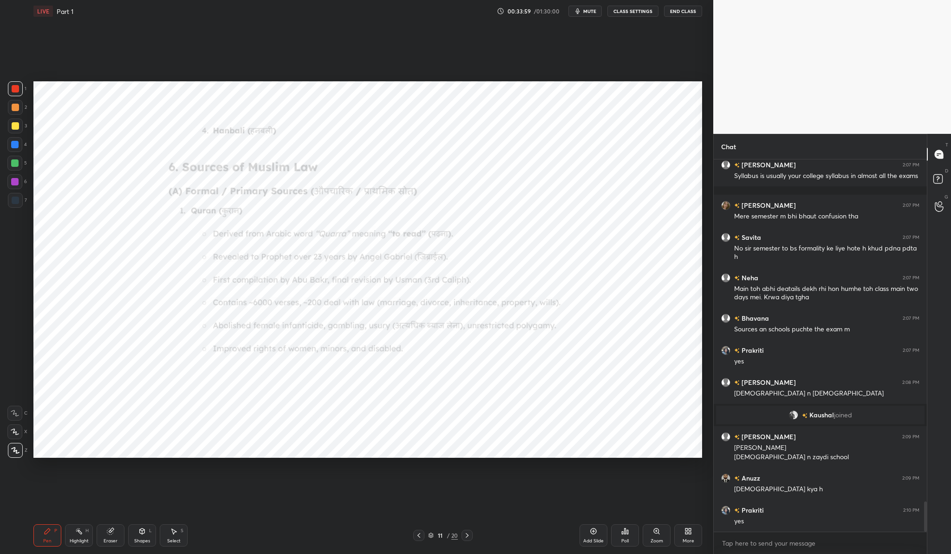
click at [663, 532] on div "Zoom" at bounding box center [657, 535] width 28 height 22
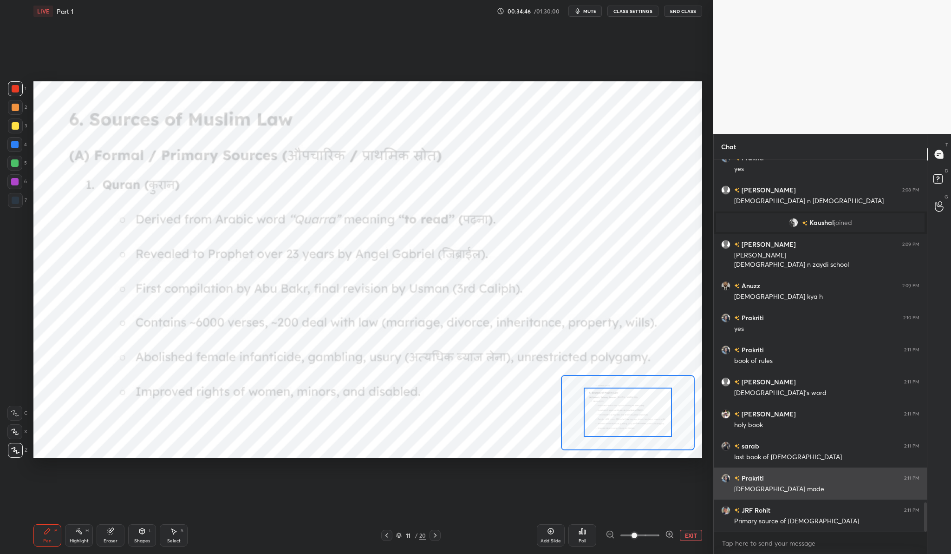
scroll to position [4415, 0]
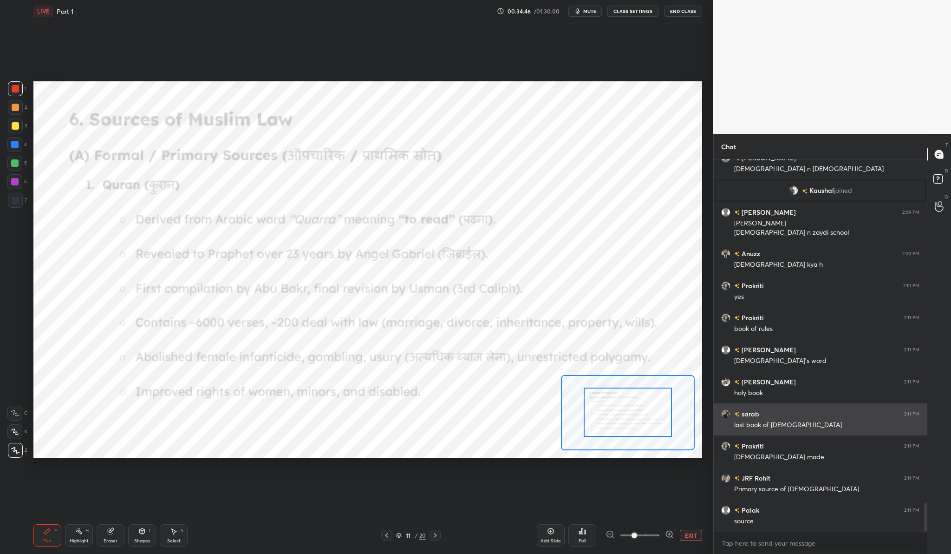
click at [753, 413] on h6 "sarab" at bounding box center [750, 414] width 20 height 10
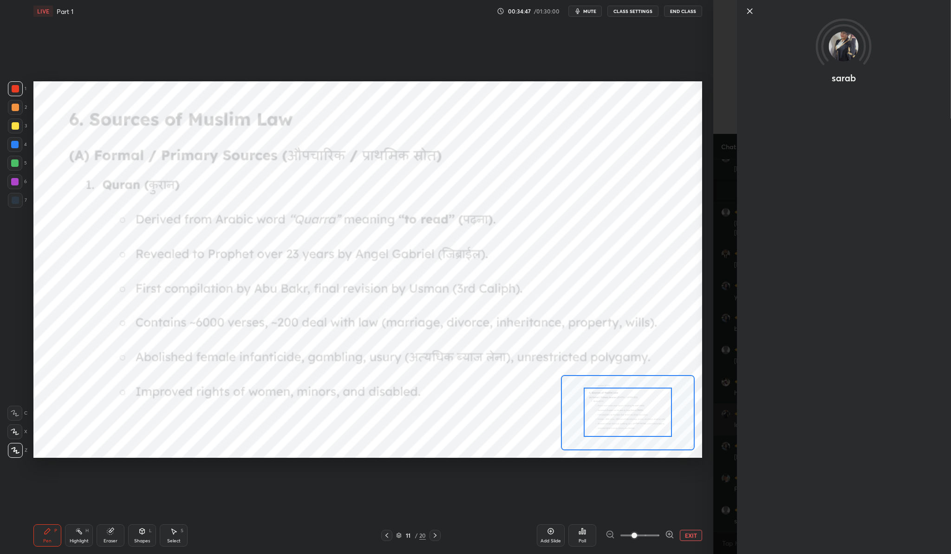
scroll to position [4479, 0]
click at [750, 9] on icon at bounding box center [749, 11] width 11 height 11
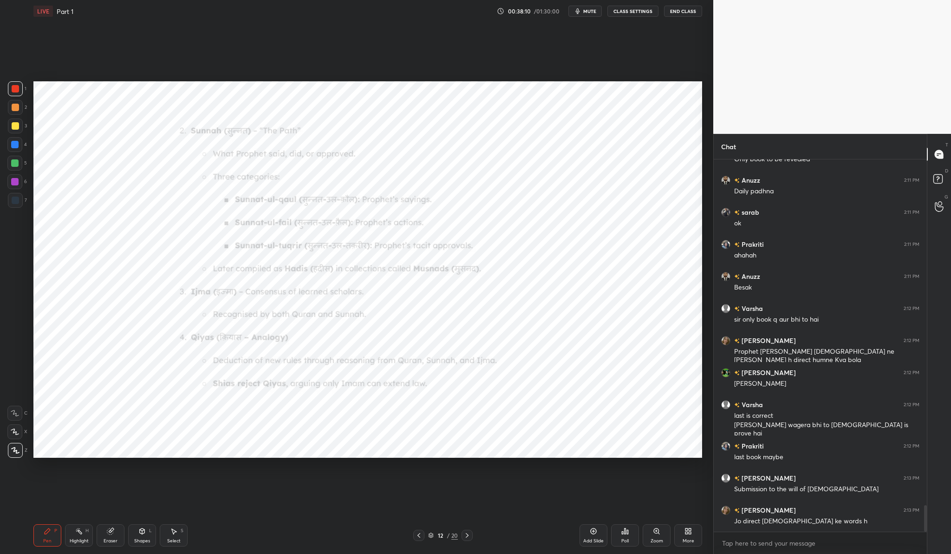
scroll to position [4841, 0]
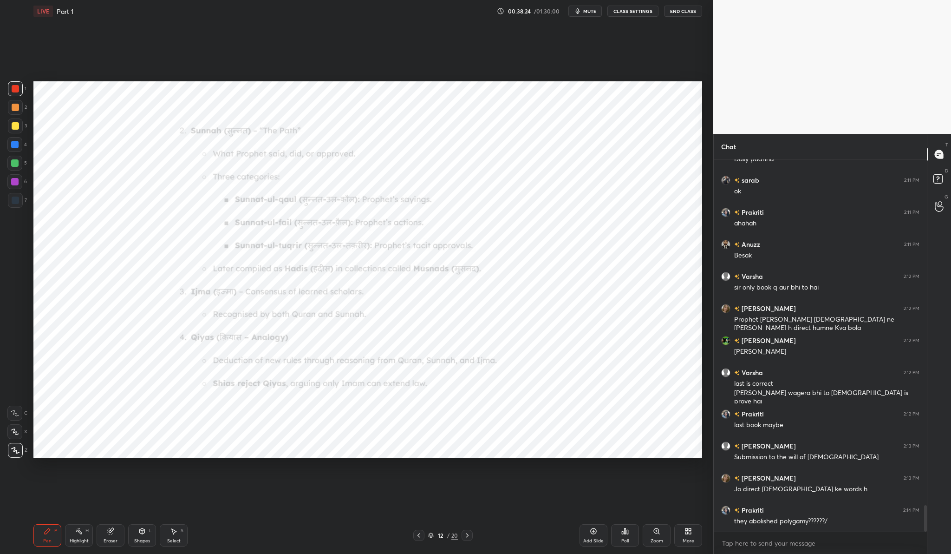
click at [664, 538] on div "Zoom" at bounding box center [657, 535] width 28 height 22
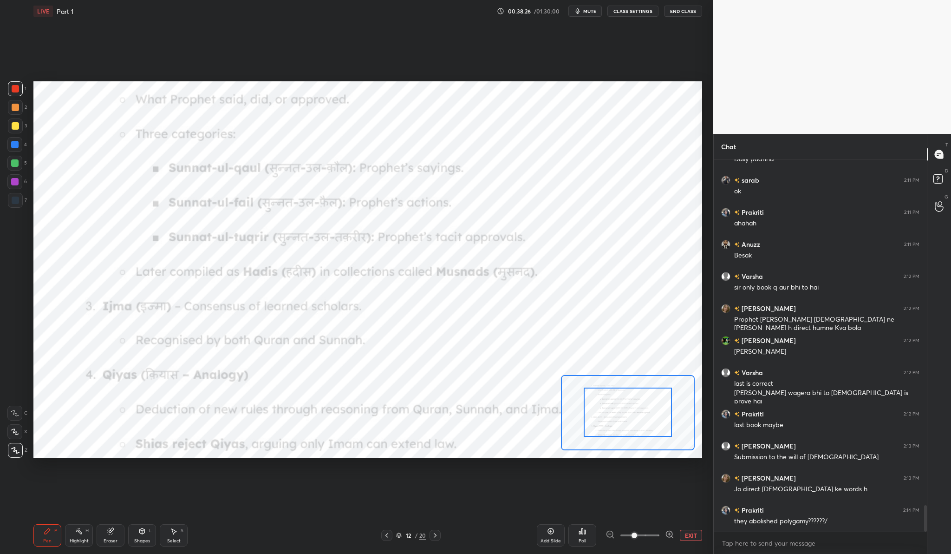
drag, startPoint x: 644, startPoint y: 413, endPoint x: 644, endPoint y: 399, distance: 13.9
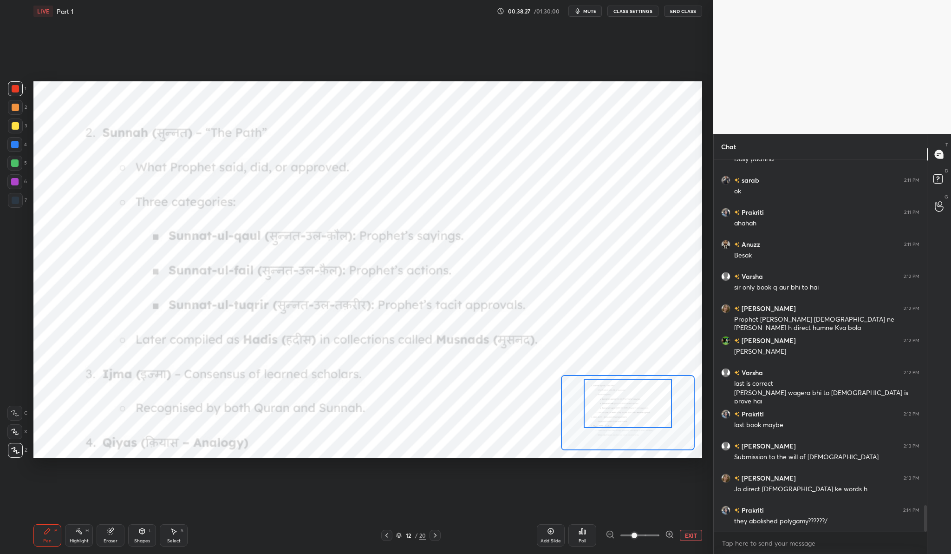
drag, startPoint x: 644, startPoint y: 403, endPoint x: 644, endPoint y: 394, distance: 8.8
click at [644, 394] on div at bounding box center [628, 402] width 88 height 49
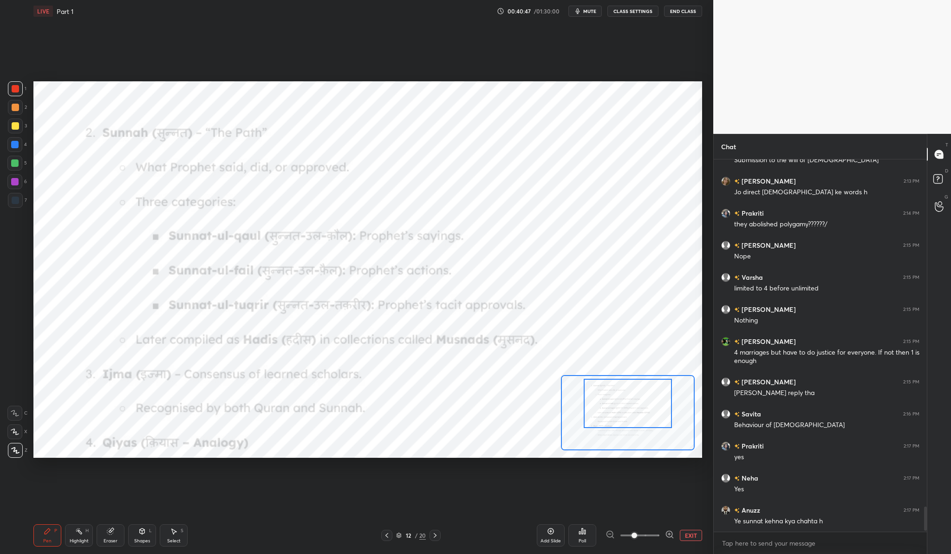
scroll to position [5138, 0]
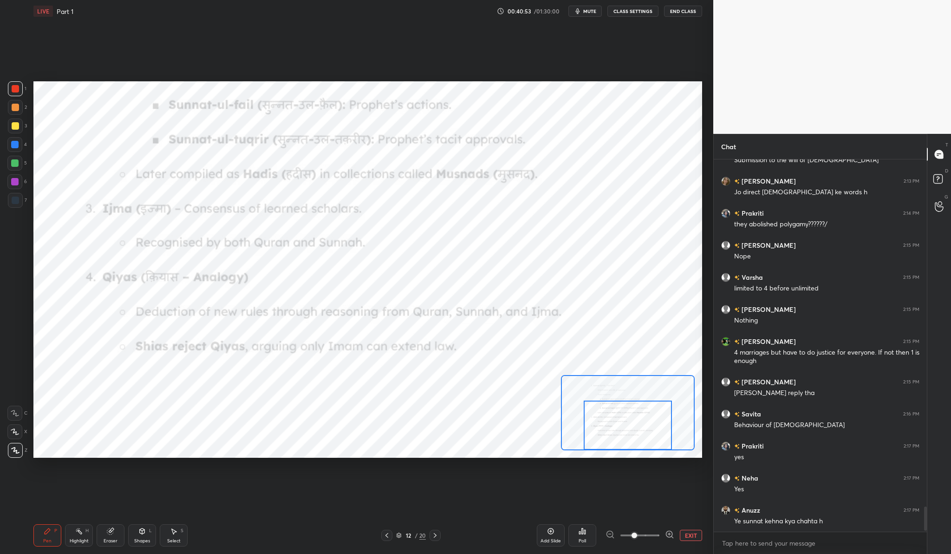
drag, startPoint x: 631, startPoint y: 390, endPoint x: 631, endPoint y: 426, distance: 36.2
click at [631, 426] on div at bounding box center [628, 424] width 88 height 49
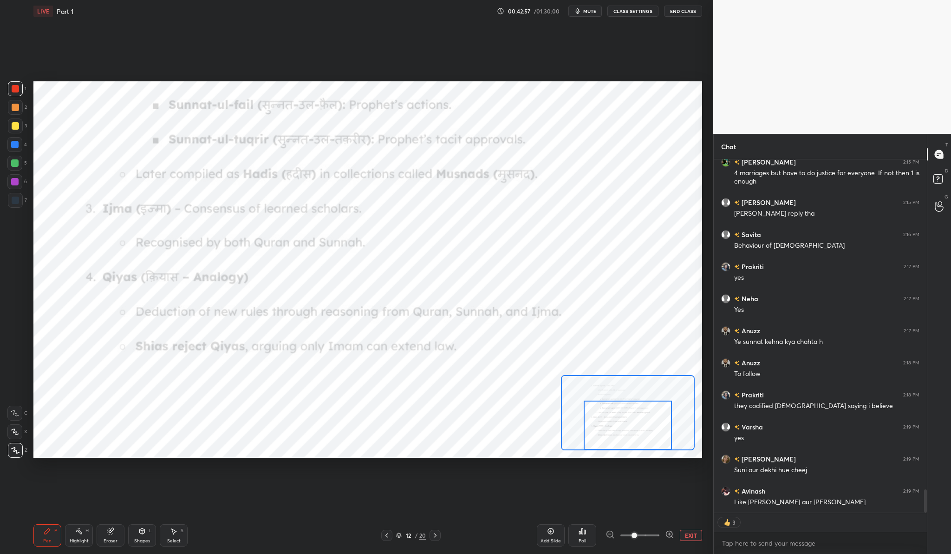
scroll to position [4966, 0]
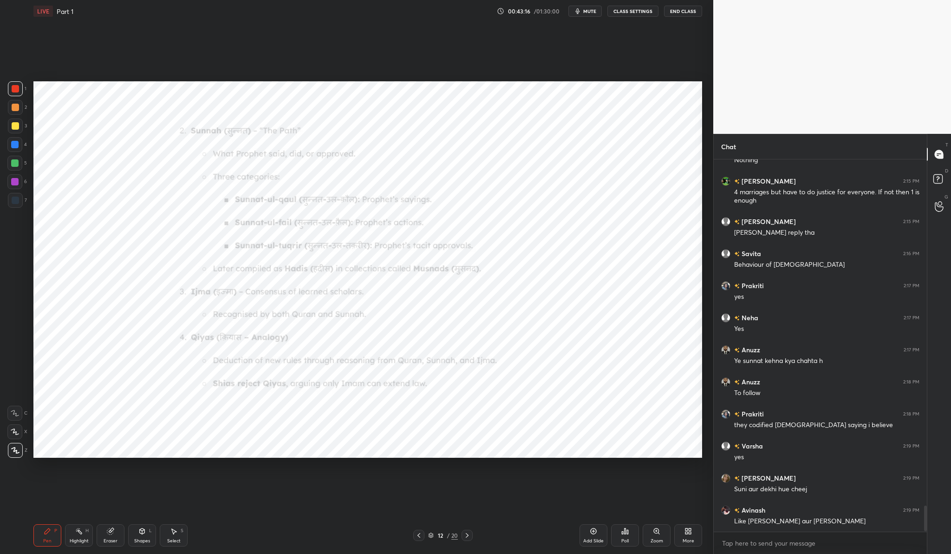
click at [589, 542] on div "Add Slide" at bounding box center [593, 540] width 20 height 5
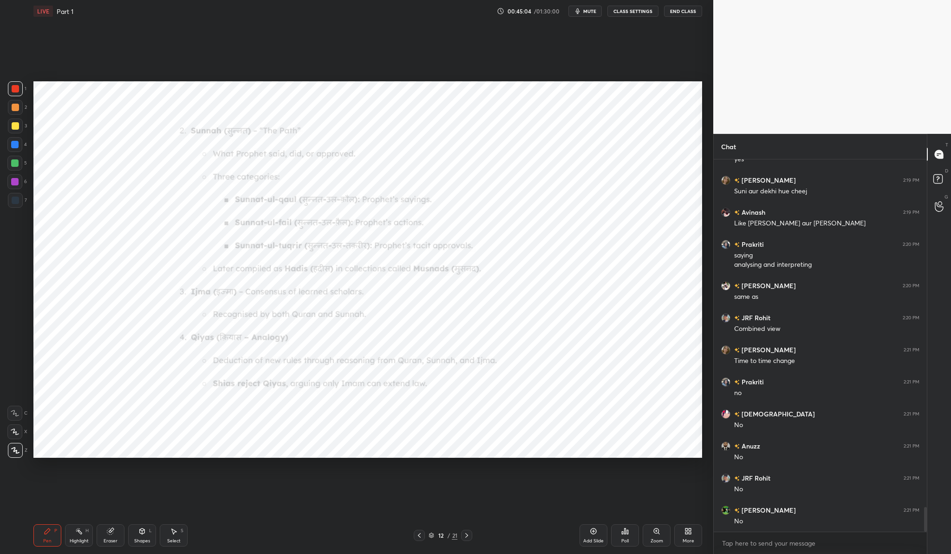
scroll to position [5295, 0]
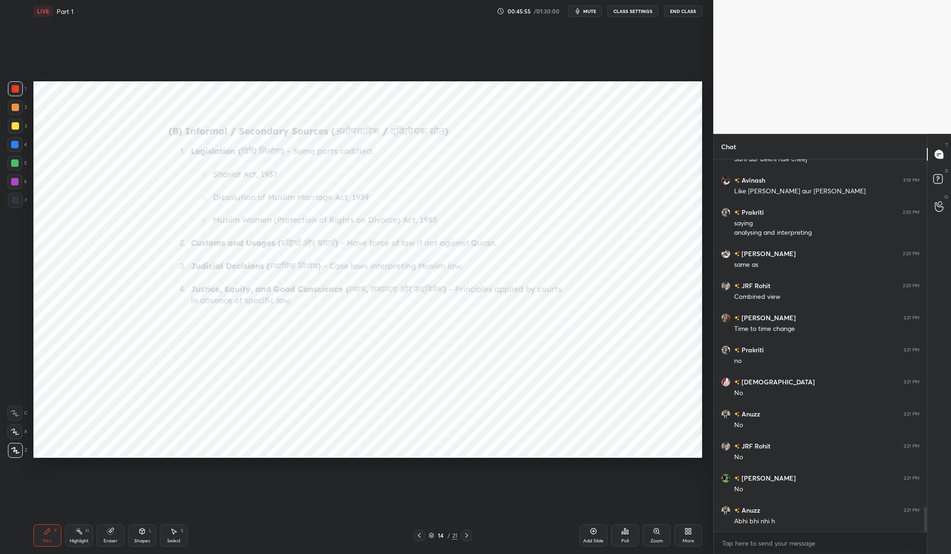
click at [594, 532] on icon at bounding box center [593, 530] width 7 height 7
click at [662, 529] on div "Zoom" at bounding box center [657, 535] width 28 height 22
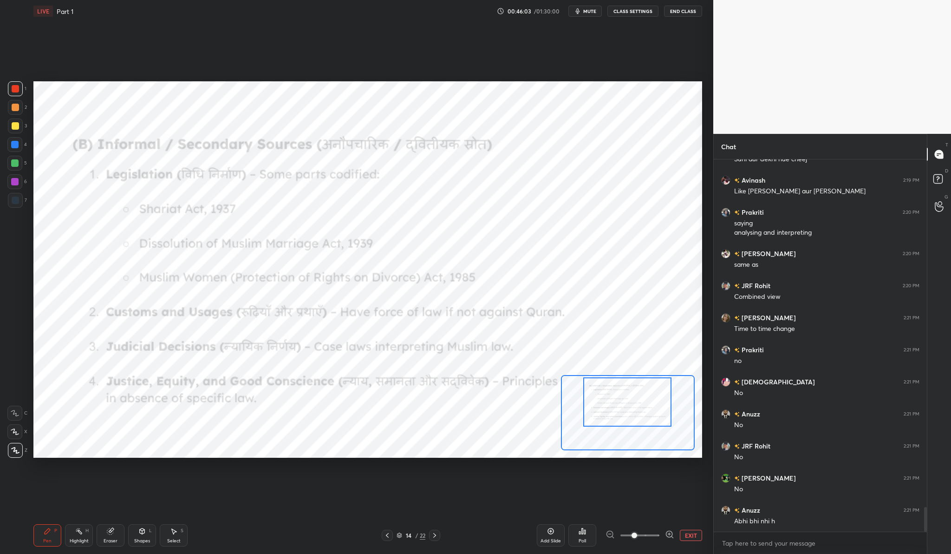
drag, startPoint x: 641, startPoint y: 396, endPoint x: 640, endPoint y: 386, distance: 10.2
click at [640, 386] on div at bounding box center [627, 401] width 88 height 49
click at [287, 113] on div "Setting up your live class Poll for secs No correct answer Start poll" at bounding box center [368, 269] width 676 height 494
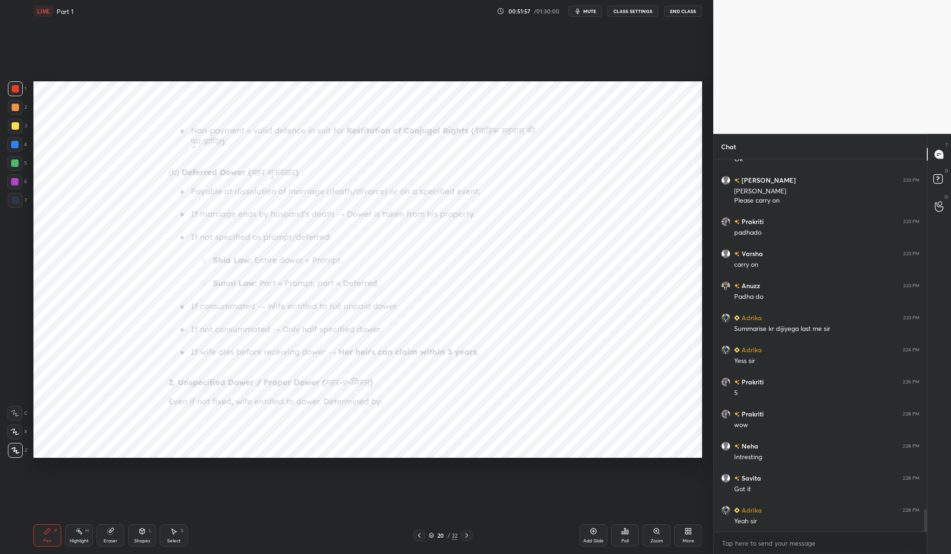
scroll to position [5849, 0]
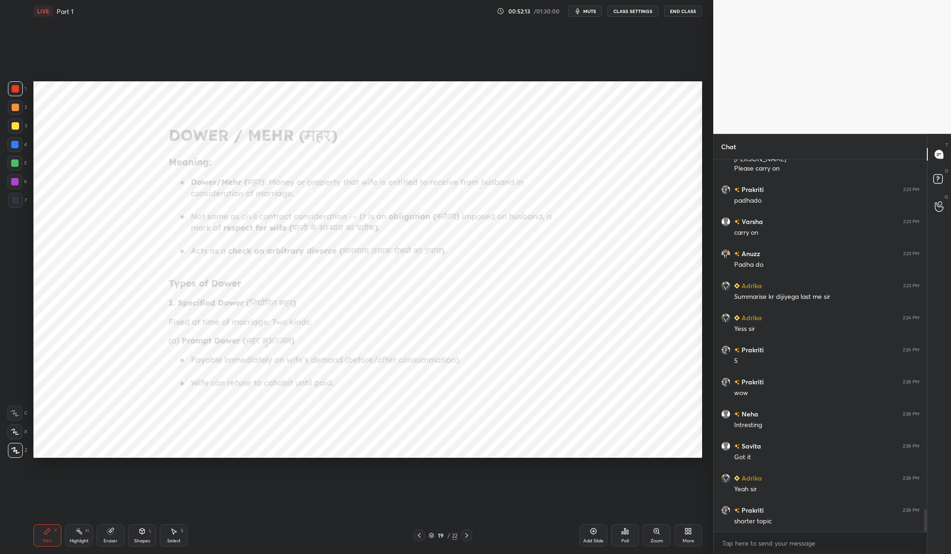
click at [660, 534] on icon at bounding box center [656, 530] width 7 height 7
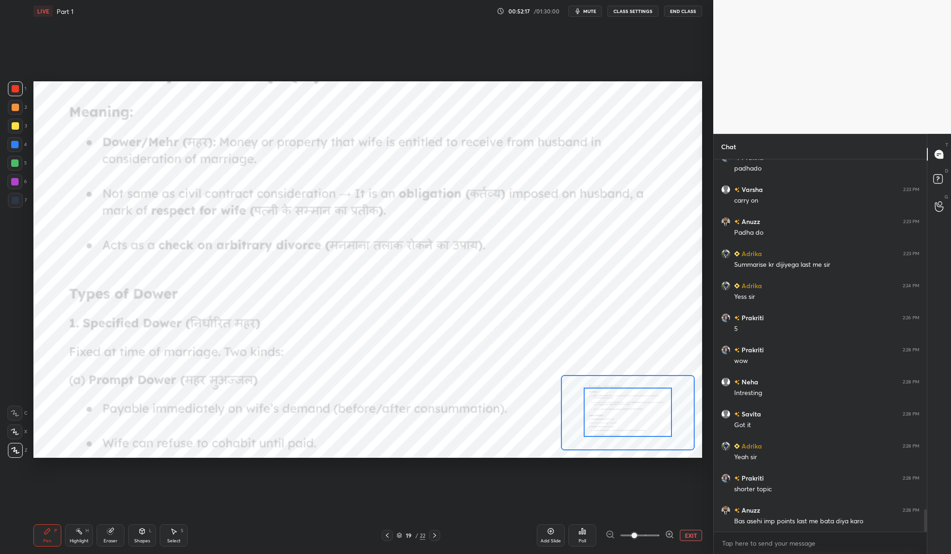
drag, startPoint x: 632, startPoint y: 428, endPoint x: 634, endPoint y: 415, distance: 13.2
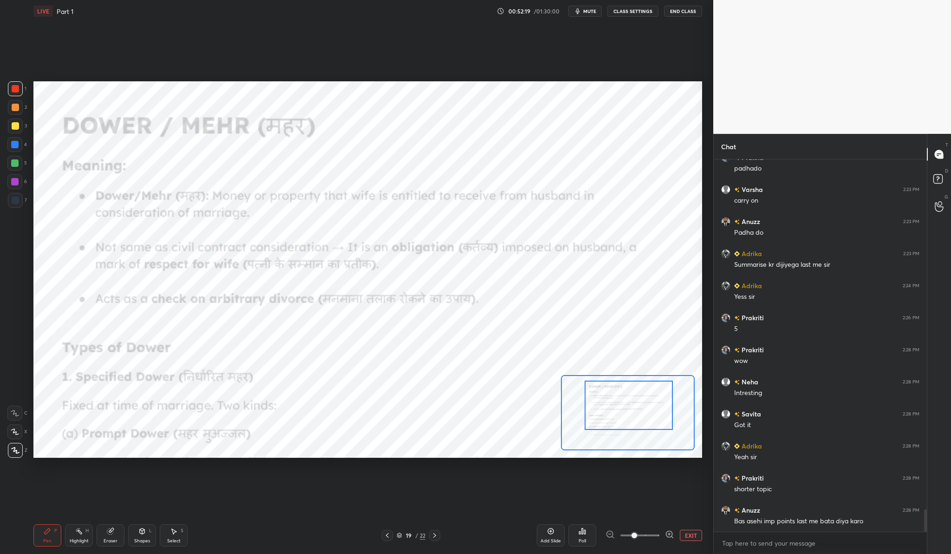
drag, startPoint x: 634, startPoint y: 415, endPoint x: 635, endPoint y: 408, distance: 7.0
click at [635, 408] on div at bounding box center [629, 404] width 88 height 49
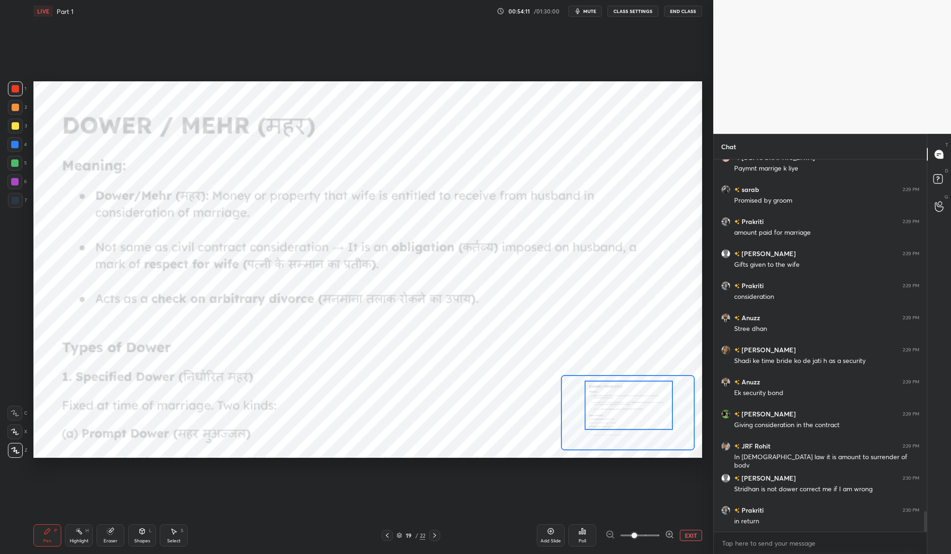
scroll to position [6330, 0]
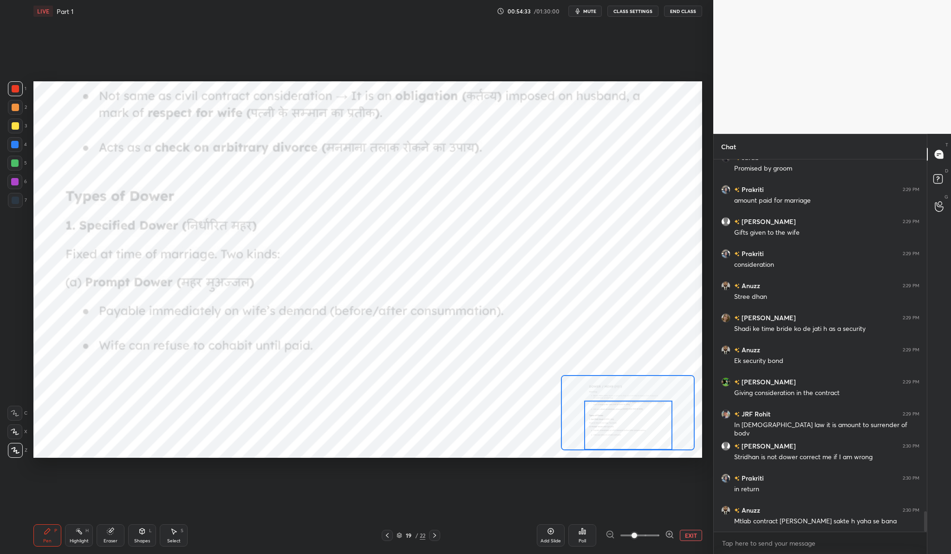
drag, startPoint x: 611, startPoint y: 402, endPoint x: 610, endPoint y: 422, distance: 19.5
click at [610, 422] on div at bounding box center [628, 424] width 88 height 49
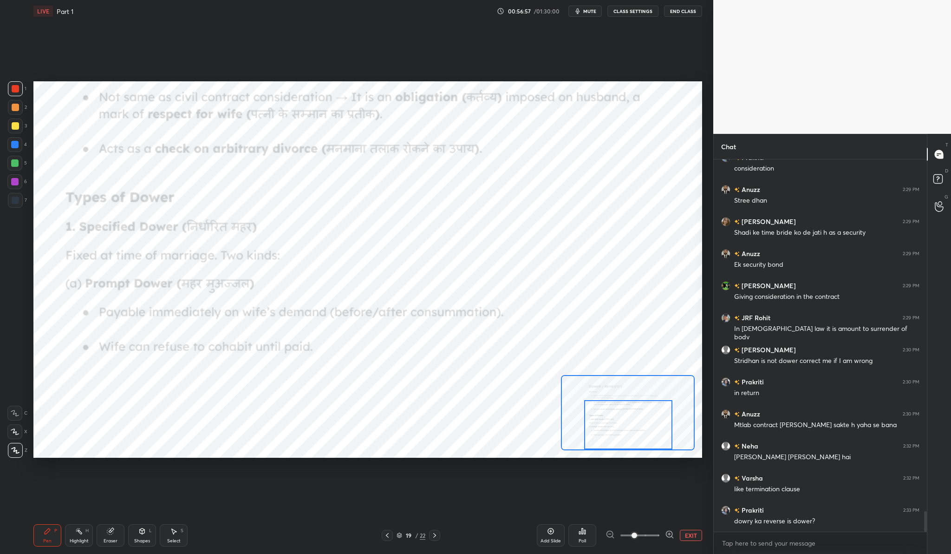
scroll to position [6458, 0]
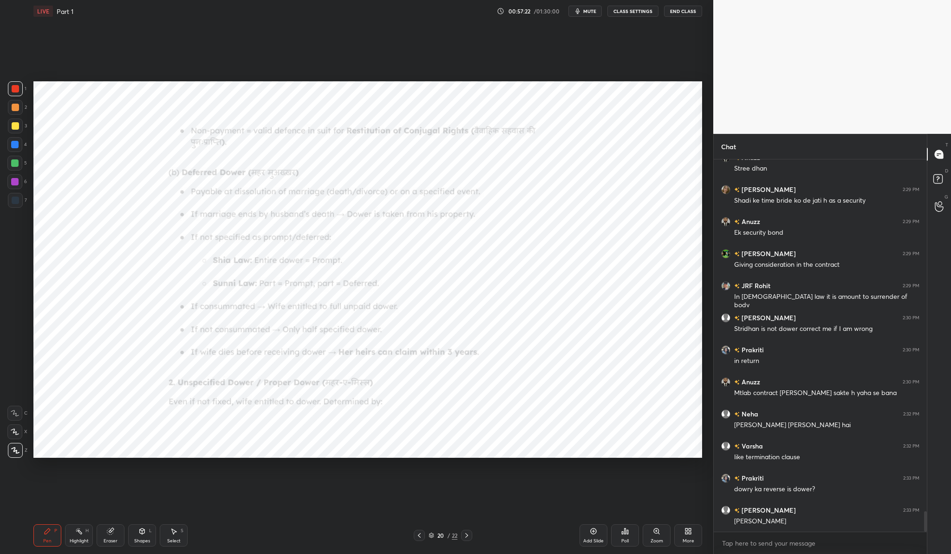
click at [658, 543] on div "Zoom" at bounding box center [657, 540] width 13 height 5
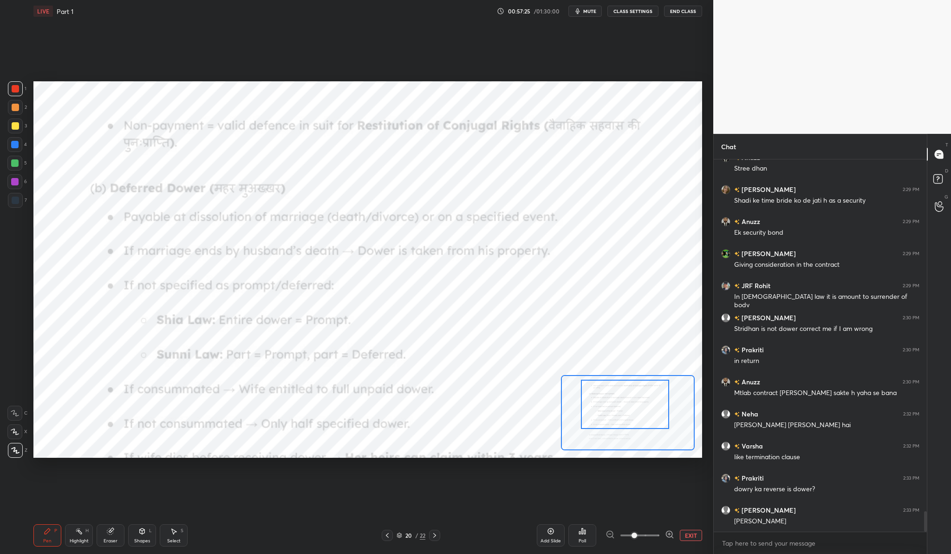
click at [607, 421] on div at bounding box center [625, 403] width 88 height 49
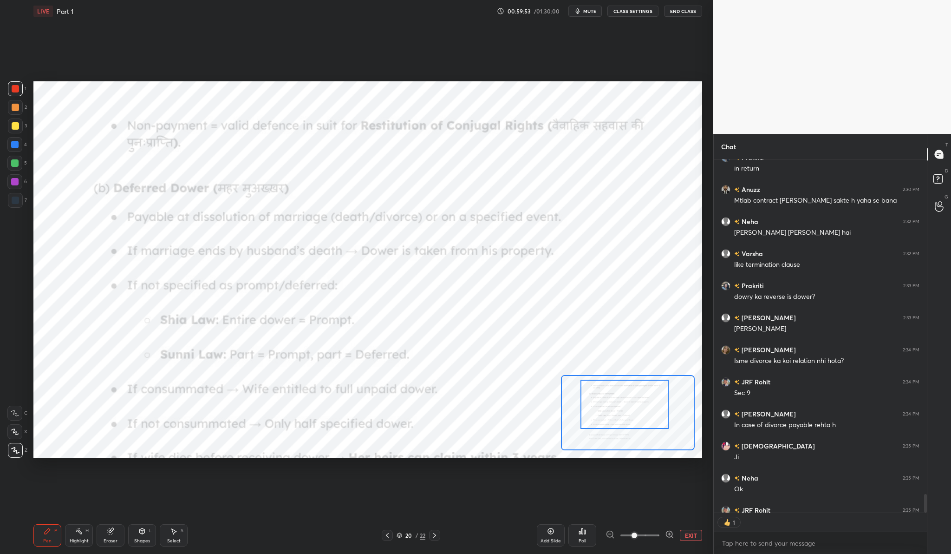
scroll to position [3, 3]
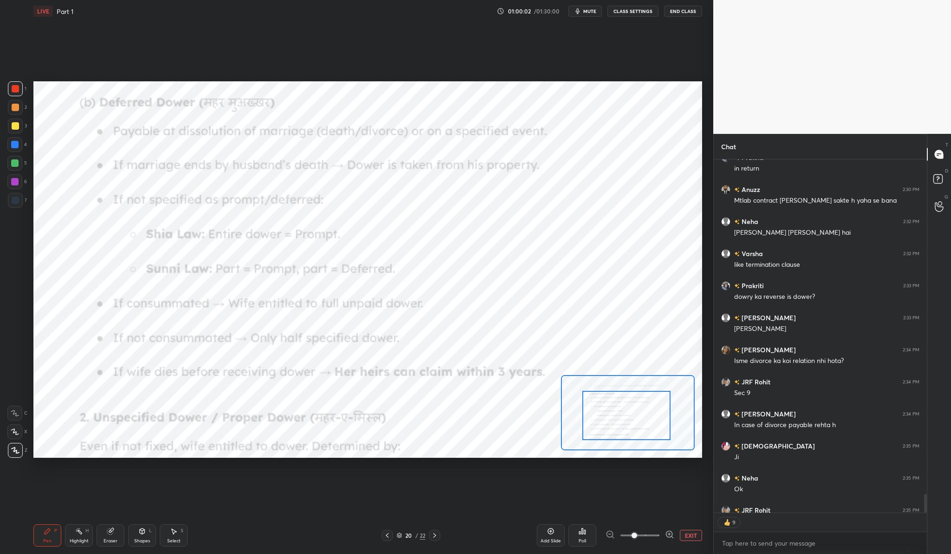
drag, startPoint x: 647, startPoint y: 389, endPoint x: 649, endPoint y: 400, distance: 11.3
click at [649, 400] on div at bounding box center [626, 415] width 88 height 49
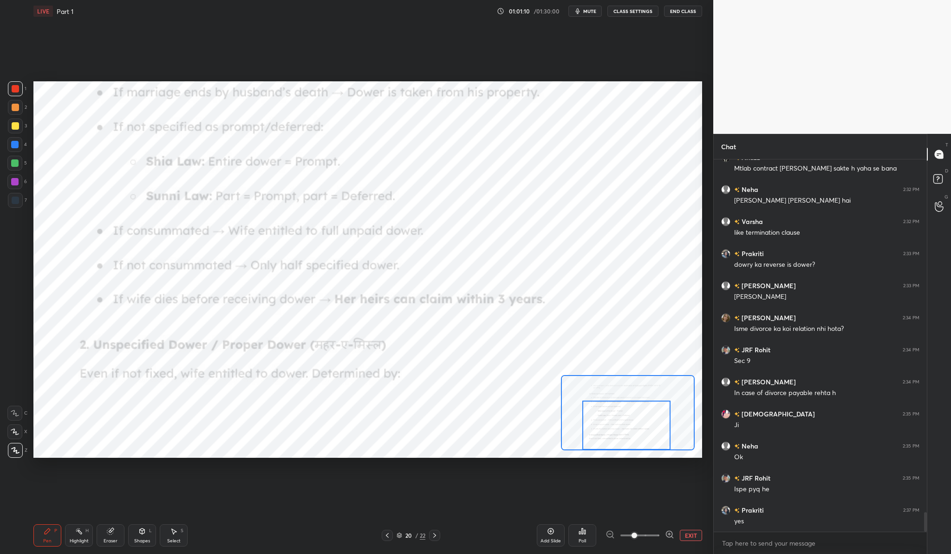
drag, startPoint x: 648, startPoint y: 391, endPoint x: 647, endPoint y: 401, distance: 10.8
click at [644, 400] on div at bounding box center [626, 424] width 88 height 49
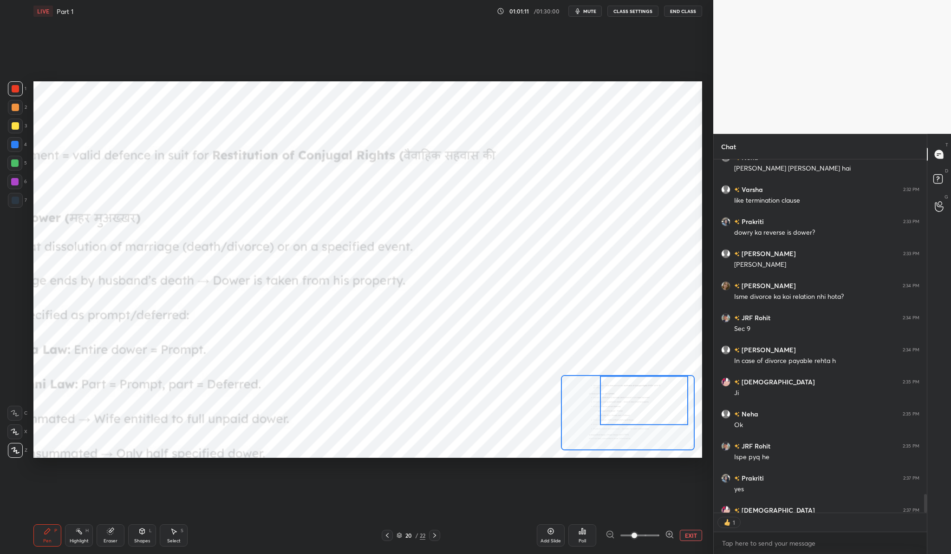
scroll to position [3, 3]
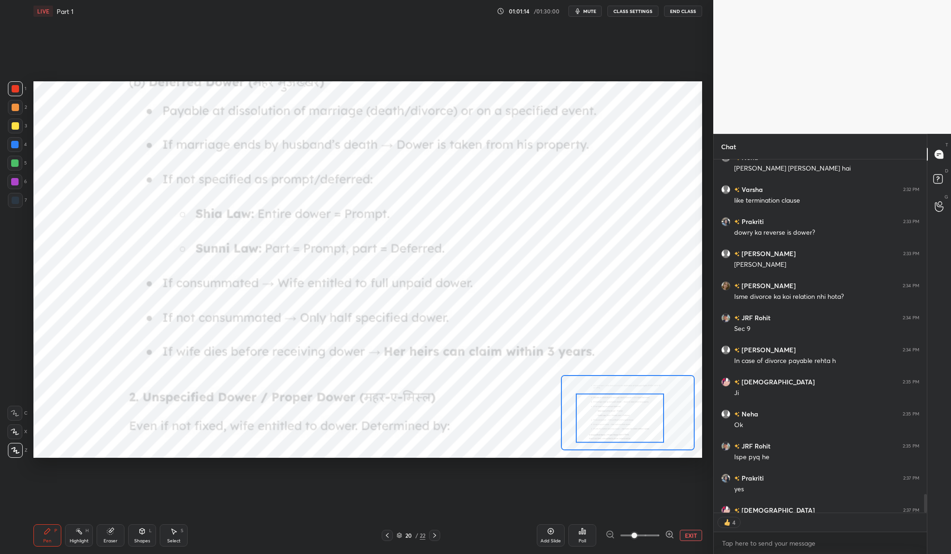
drag, startPoint x: 647, startPoint y: 401, endPoint x: 619, endPoint y: 411, distance: 29.8
click at [619, 411] on div at bounding box center [620, 417] width 88 height 49
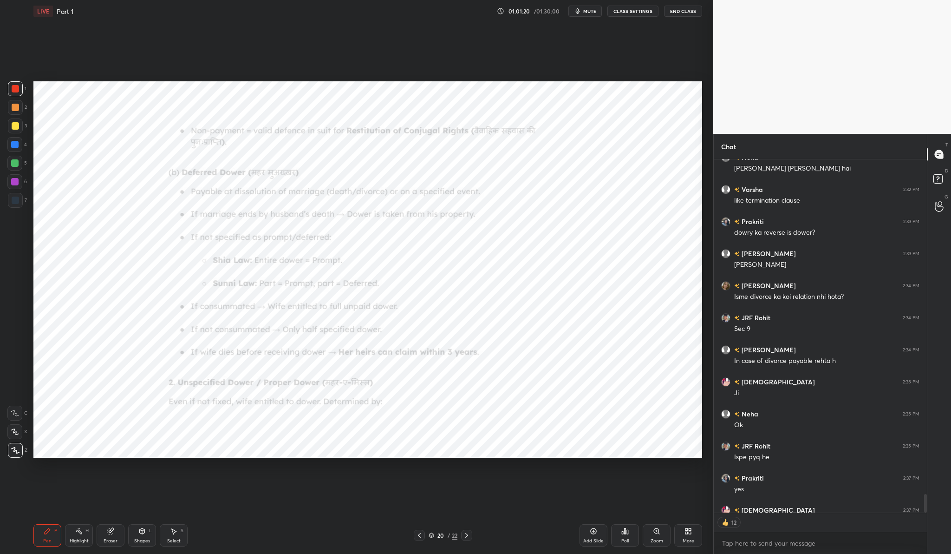
click at [652, 530] on div "Zoom" at bounding box center [657, 535] width 28 height 22
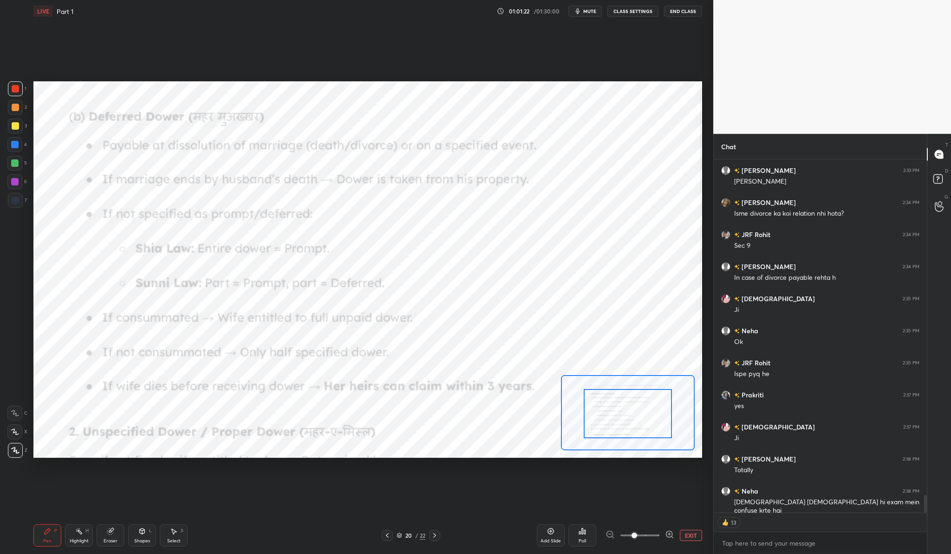
scroll to position [6830, 0]
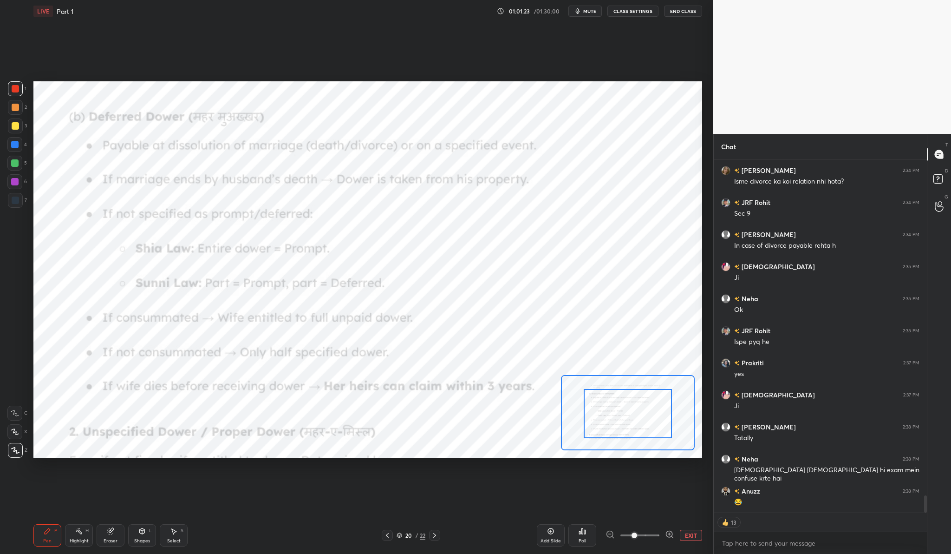
drag, startPoint x: 649, startPoint y: 426, endPoint x: 649, endPoint y: 435, distance: 8.8
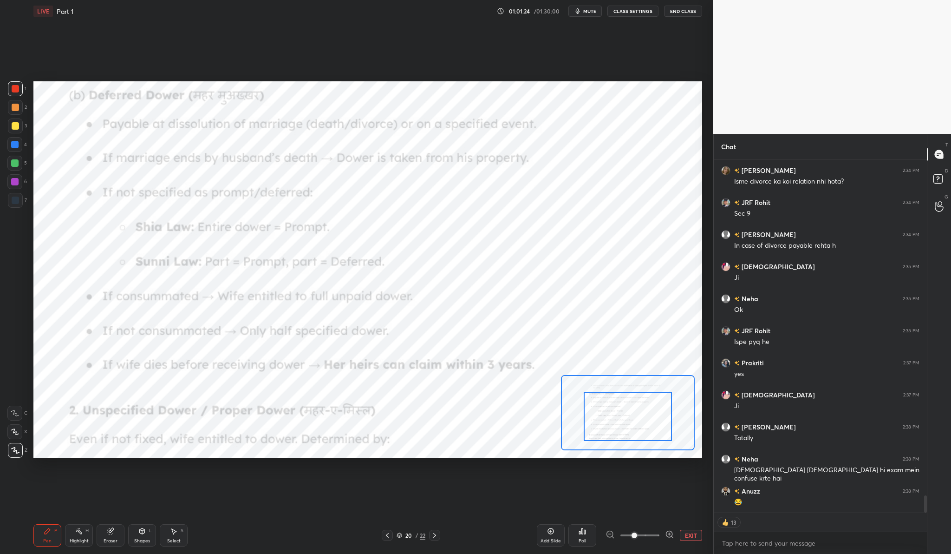
click at [648, 437] on div at bounding box center [628, 415] width 88 height 49
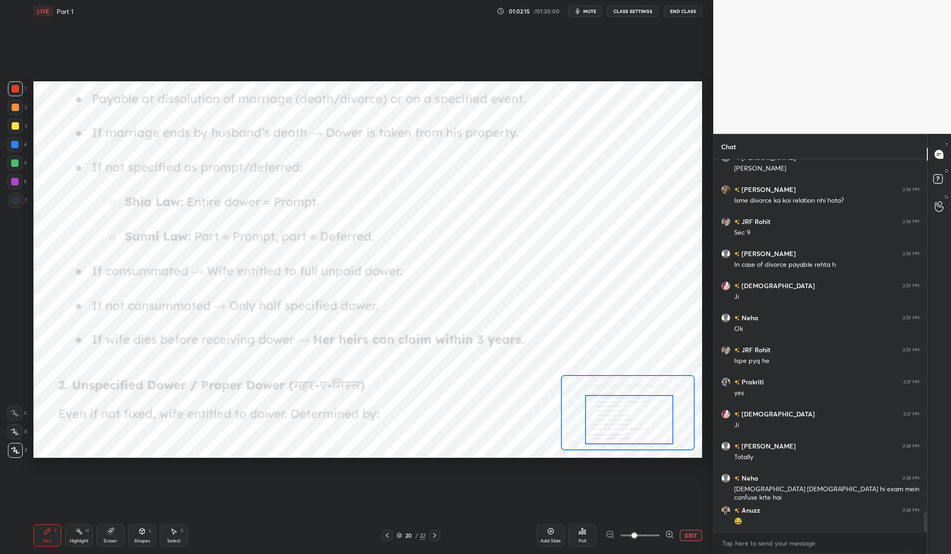
scroll to position [6843, 0]
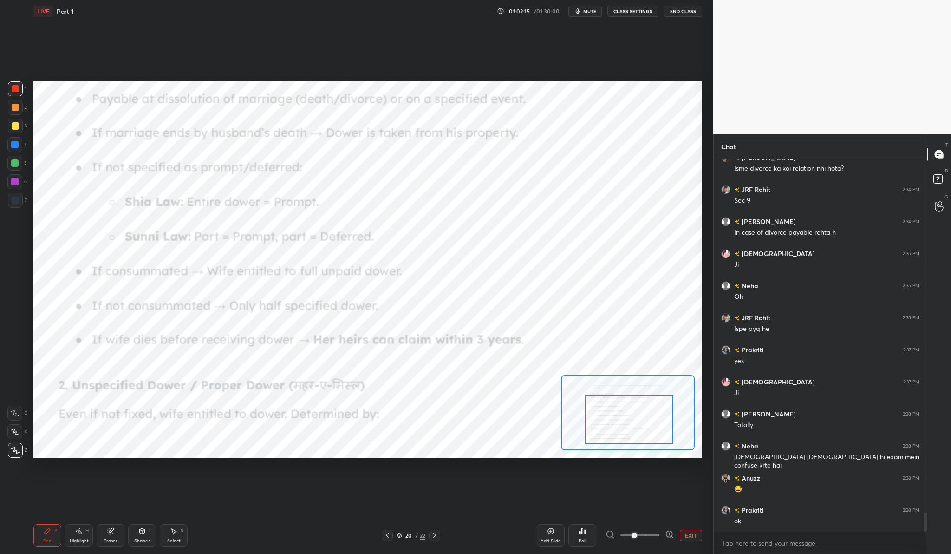
click at [636, 411] on div at bounding box center [629, 419] width 88 height 49
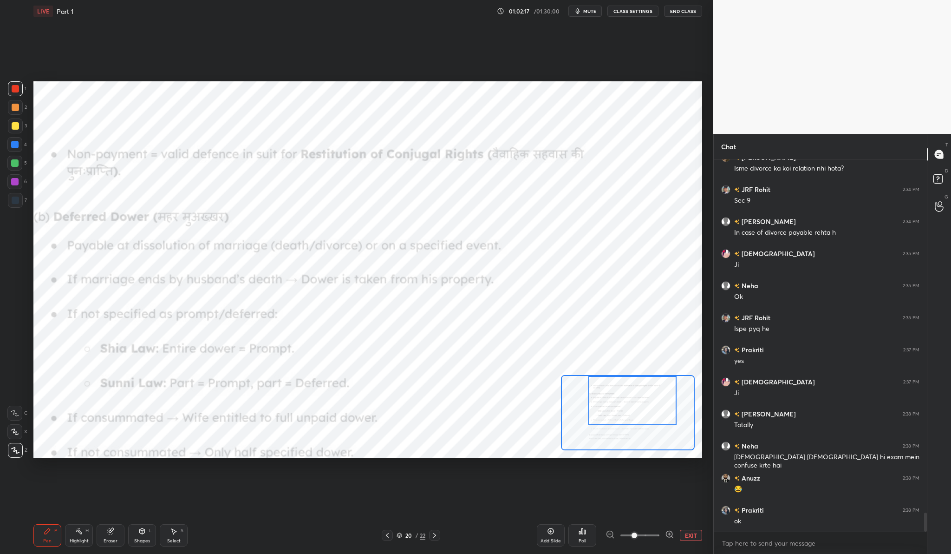
drag, startPoint x: 636, startPoint y: 411, endPoint x: 639, endPoint y: 380, distance: 30.4
click at [639, 380] on div at bounding box center [632, 400] width 88 height 49
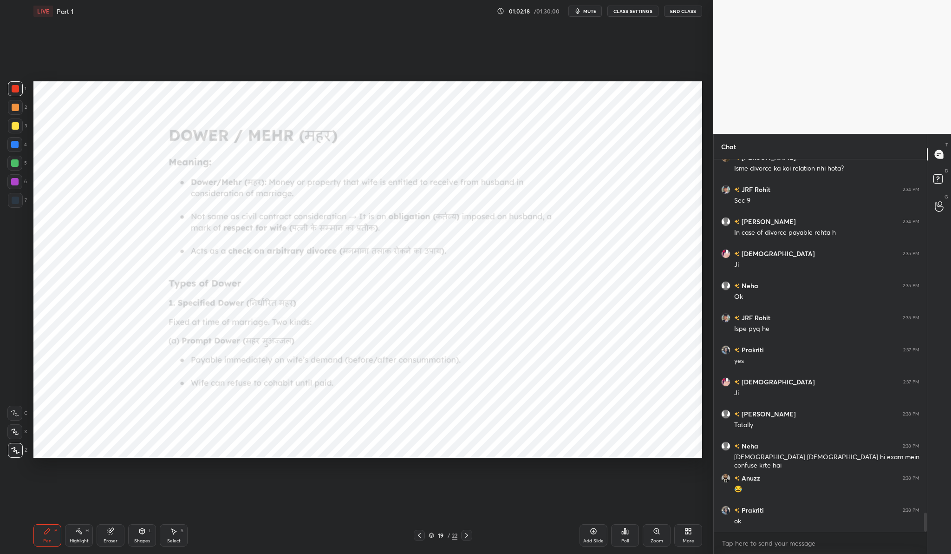
scroll to position [6875, 0]
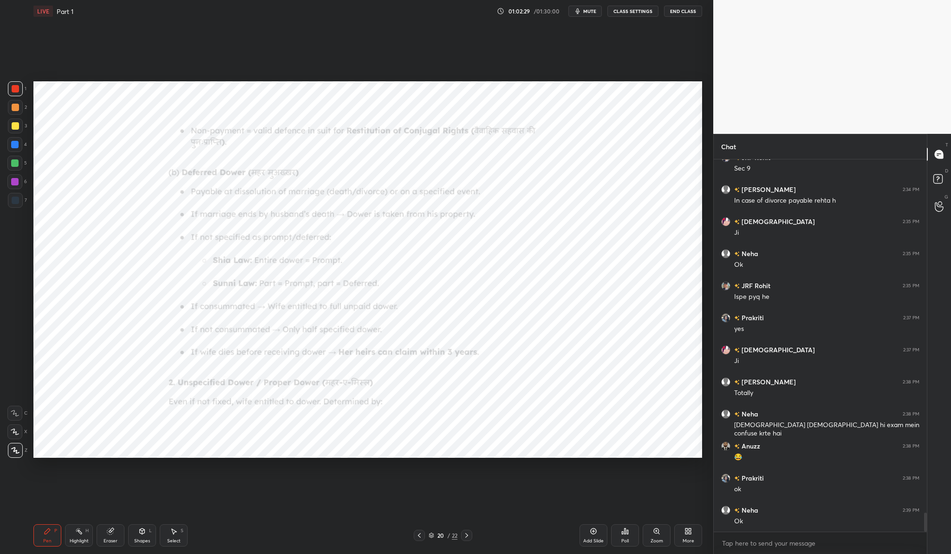
click at [595, 530] on icon at bounding box center [593, 530] width 7 height 7
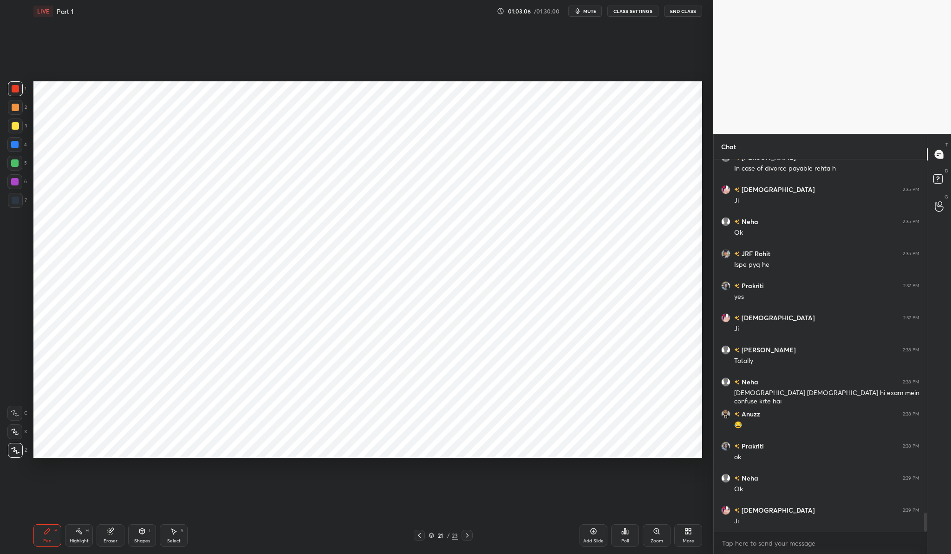
scroll to position [6939, 0]
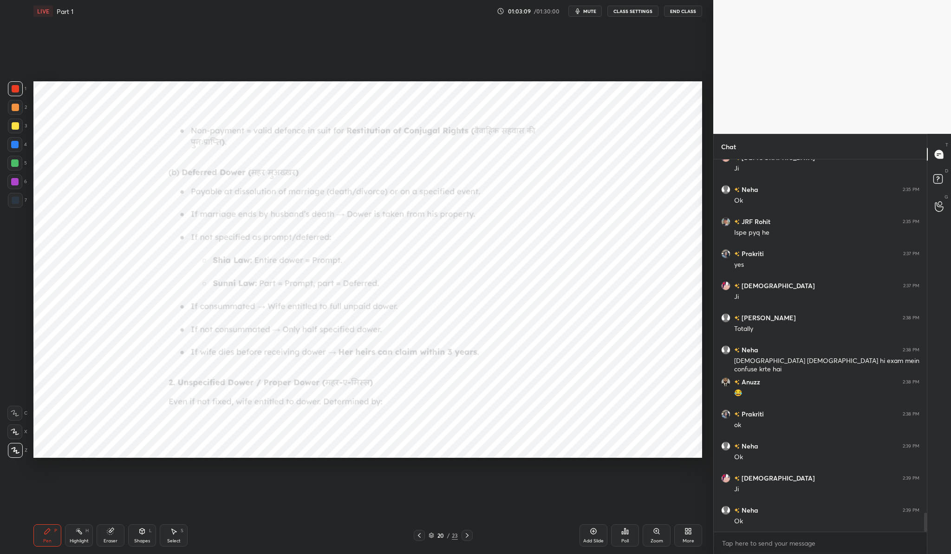
click at [667, 528] on div "Zoom" at bounding box center [657, 535] width 28 height 22
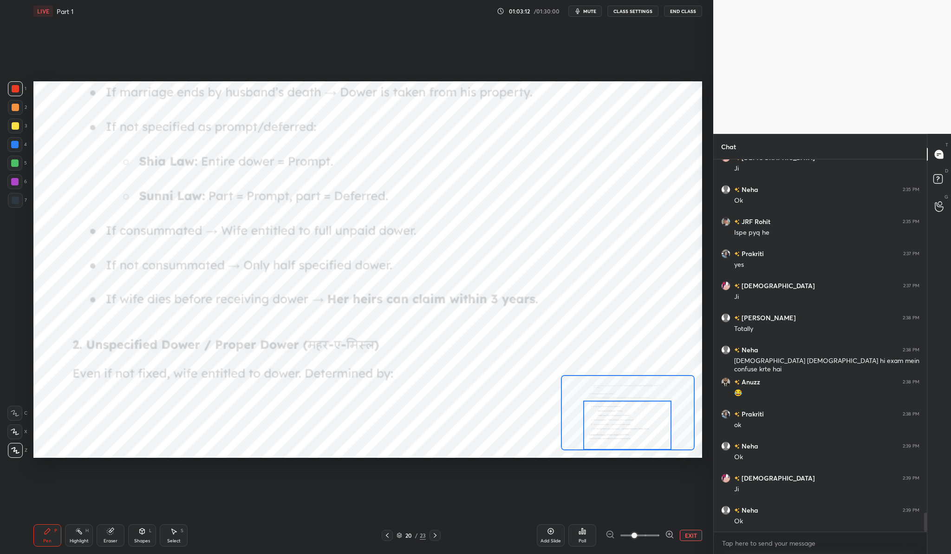
drag, startPoint x: 632, startPoint y: 424, endPoint x: 632, endPoint y: 447, distance: 23.7
click at [632, 447] on div at bounding box center [627, 424] width 88 height 49
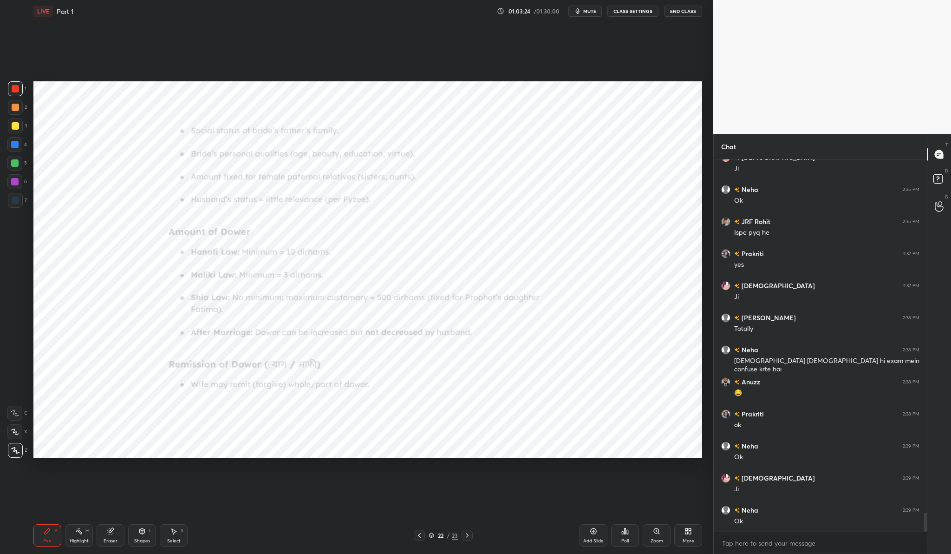
click at [658, 532] on icon at bounding box center [656, 530] width 5 height 5
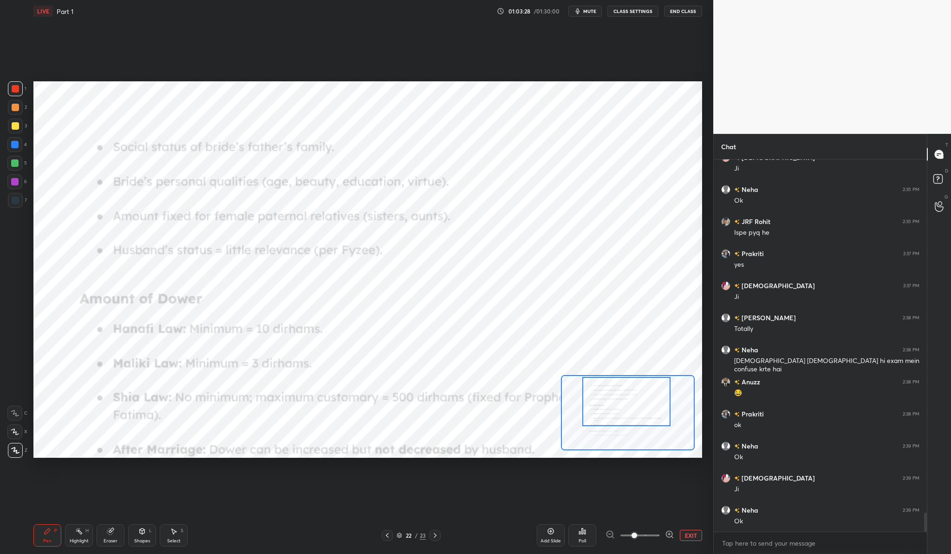
drag, startPoint x: 633, startPoint y: 394, endPoint x: 632, endPoint y: 384, distance: 10.8
click at [632, 384] on div at bounding box center [626, 401] width 88 height 49
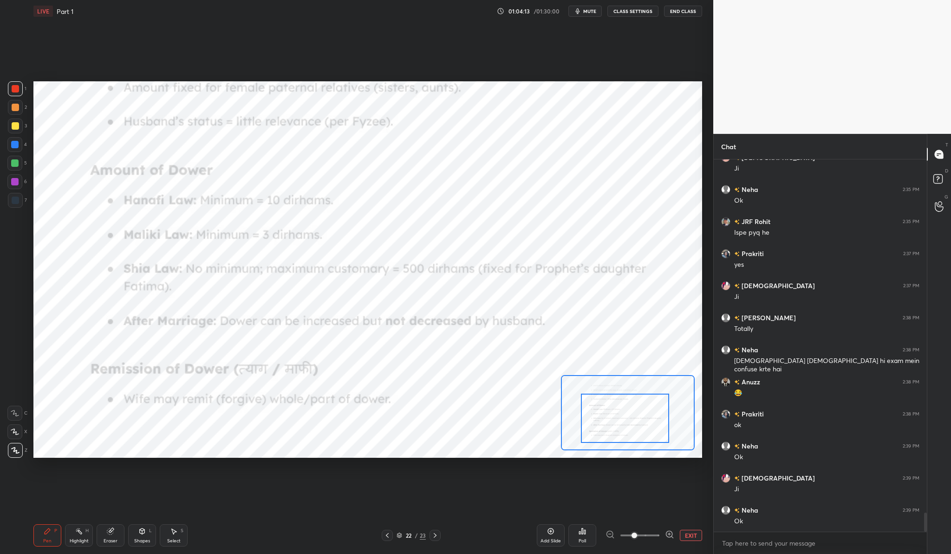
drag, startPoint x: 613, startPoint y: 407, endPoint x: 610, endPoint y: 423, distance: 16.0
click at [610, 423] on div at bounding box center [625, 417] width 88 height 49
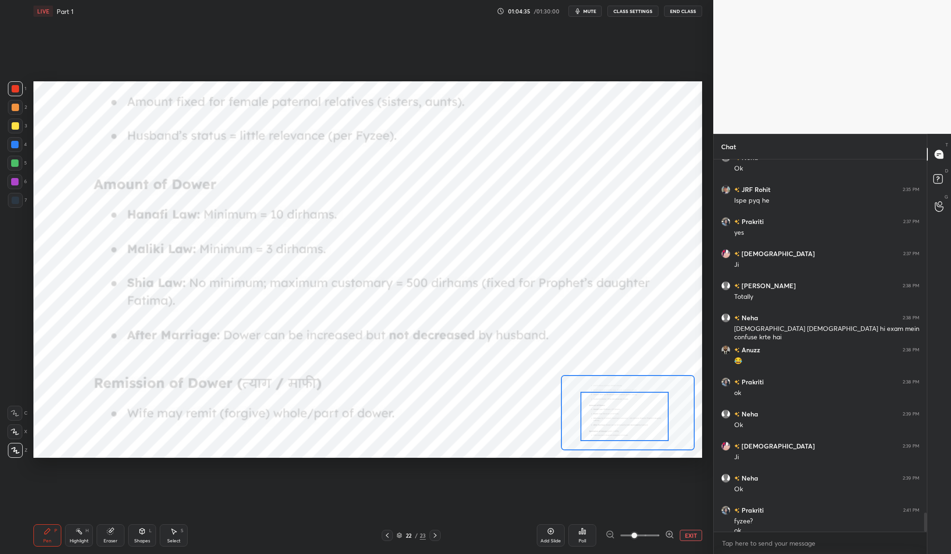
scroll to position [6980, 0]
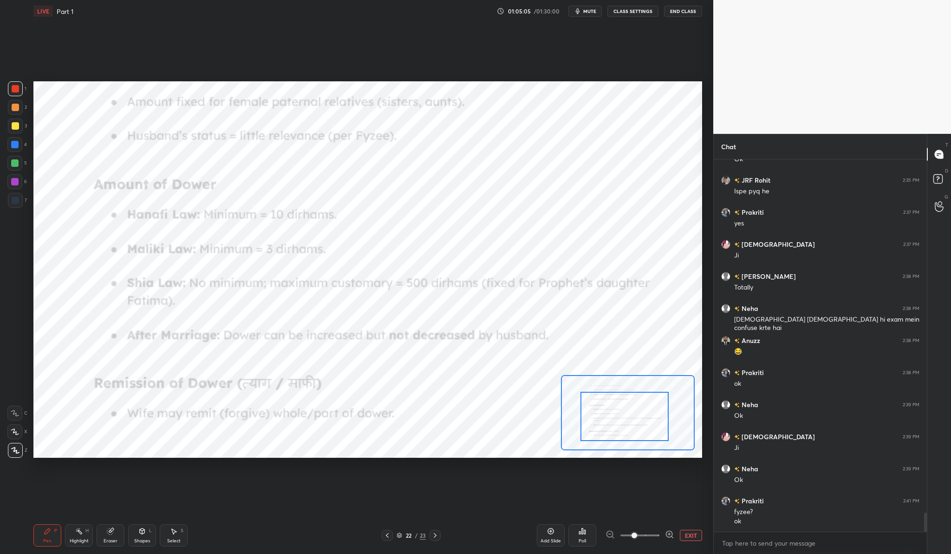
click at [554, 535] on div "Add Slide" at bounding box center [551, 535] width 28 height 22
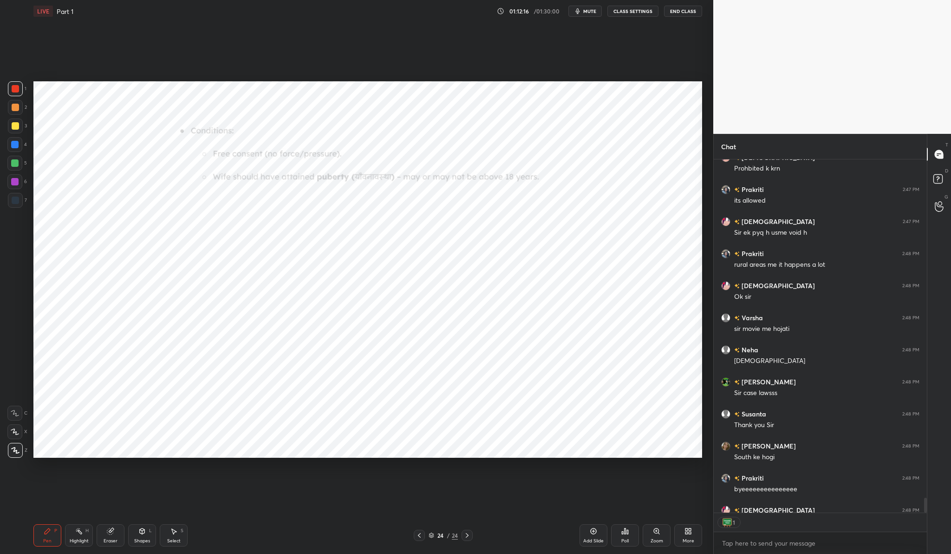
scroll to position [8513, 0]
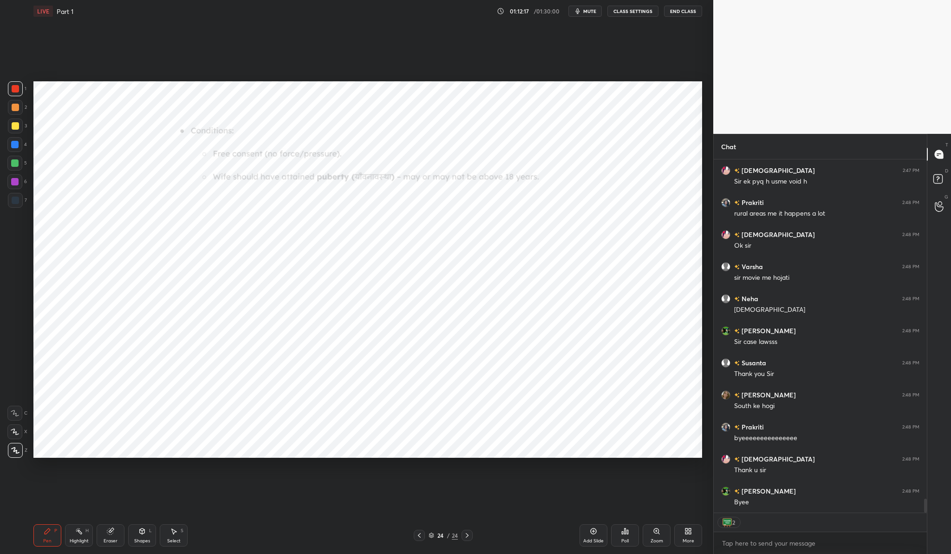
click at [688, 10] on button "End Class" at bounding box center [683, 11] width 38 height 11
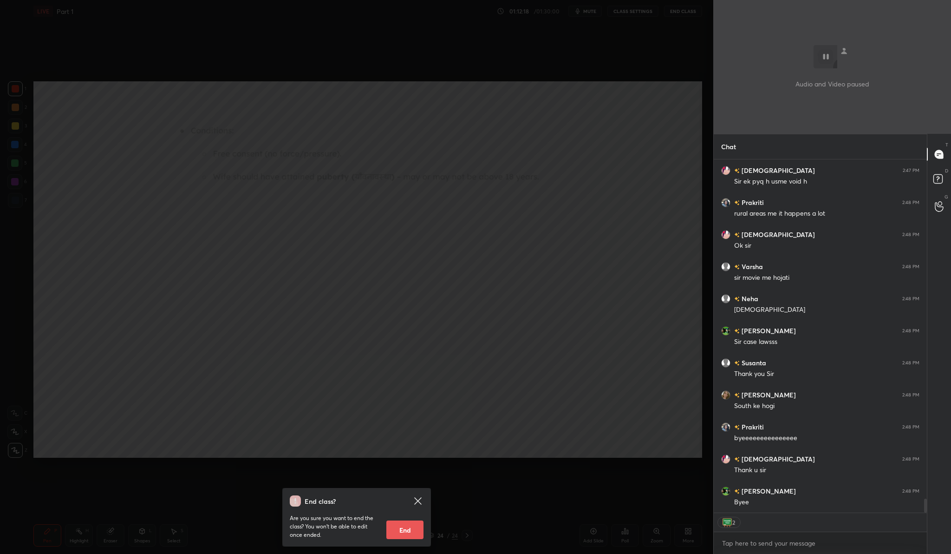
scroll to position [8545, 0]
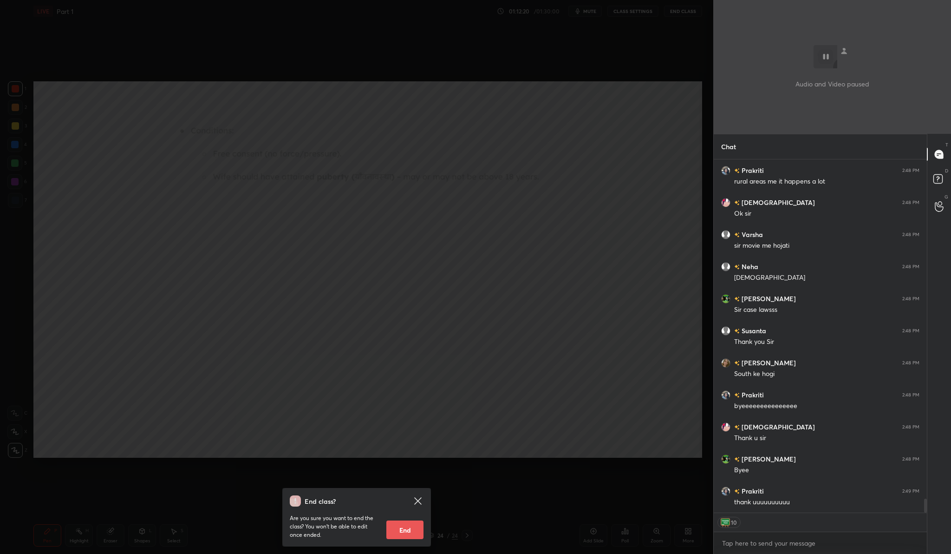
click at [422, 537] on button "End" at bounding box center [404, 529] width 37 height 19
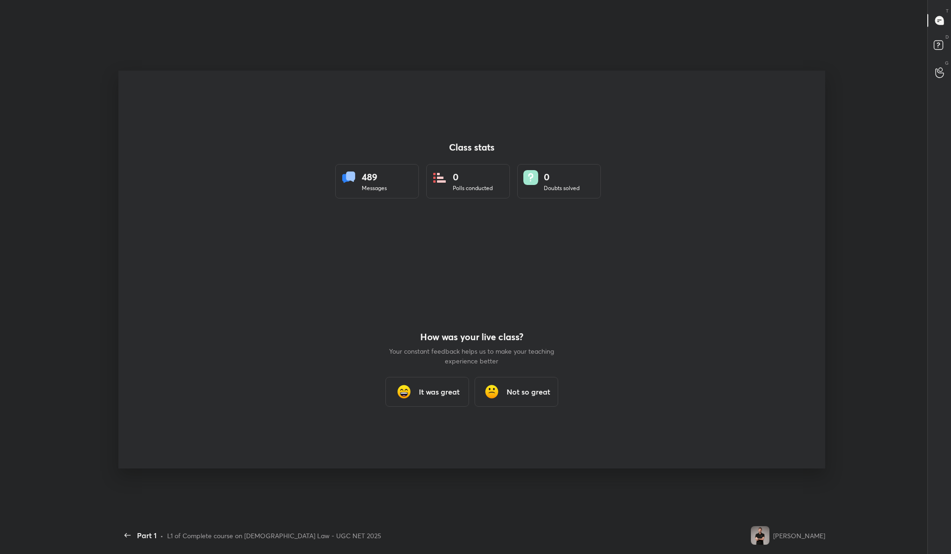
scroll to position [0, 0]
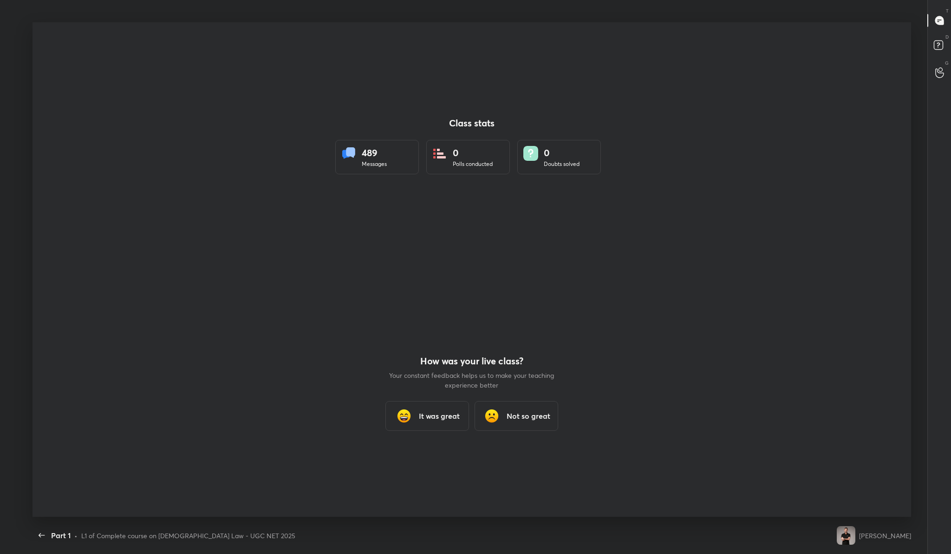
type textarea "x"
